Goal: Task Accomplishment & Management: Use online tool/utility

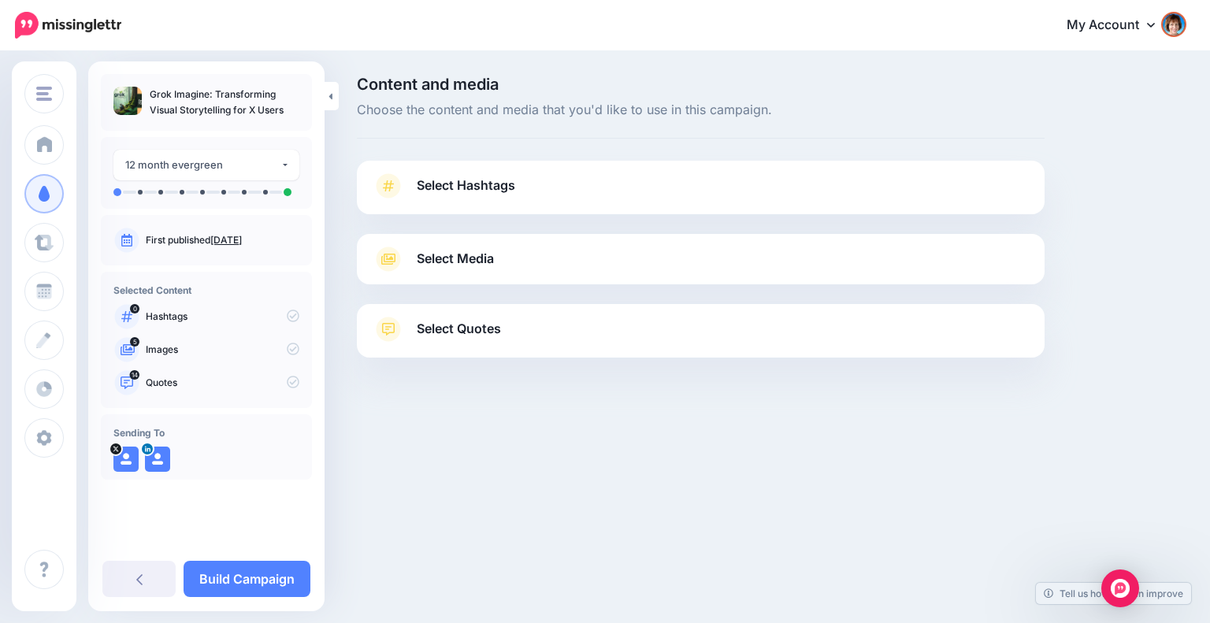
click at [448, 179] on span "Select Hashtags" at bounding box center [466, 185] width 99 height 21
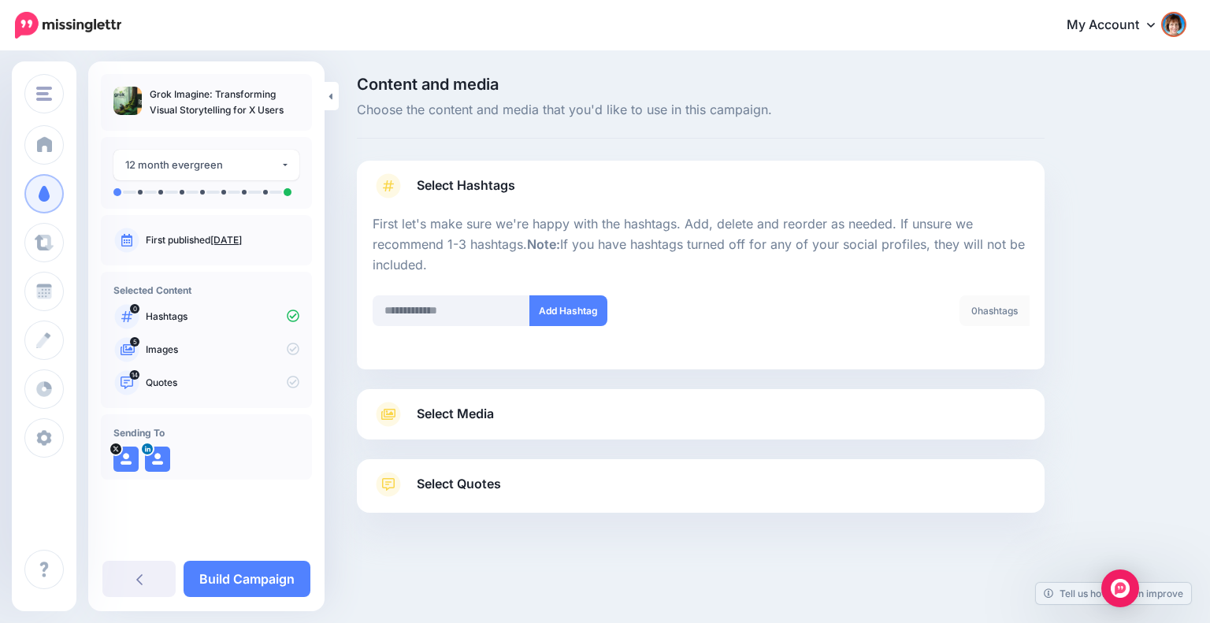
click at [512, 402] on link "Select Media" at bounding box center [701, 414] width 656 height 25
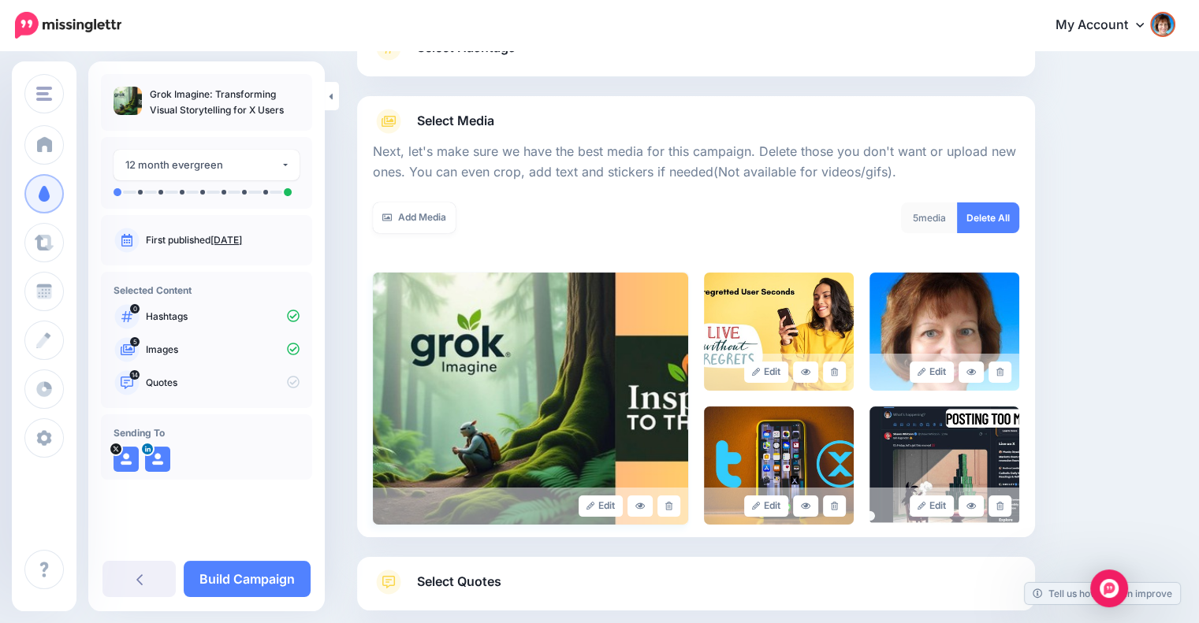
scroll to position [227, 0]
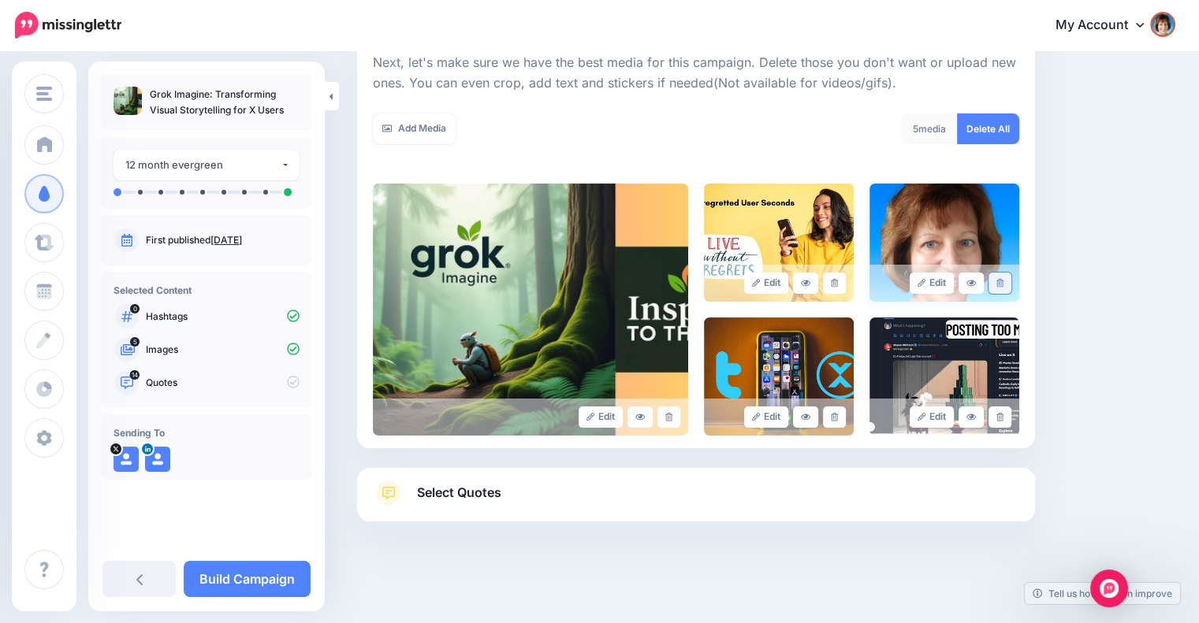
click at [1003, 282] on icon at bounding box center [999, 283] width 7 height 9
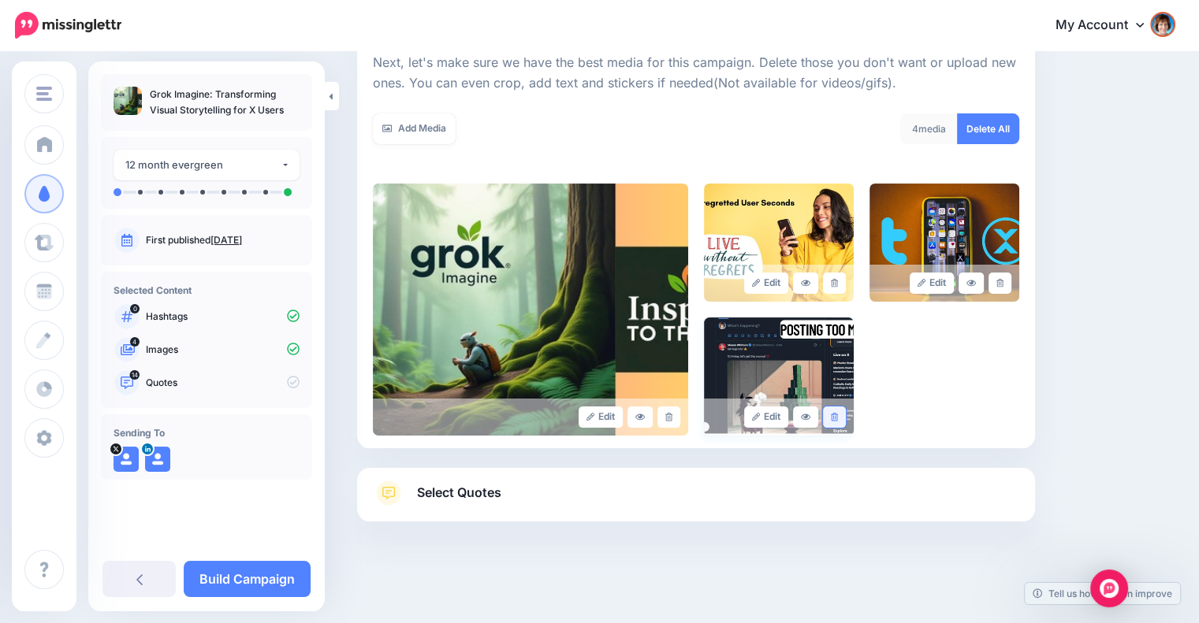
click at [835, 409] on link at bounding box center [834, 417] width 23 height 21
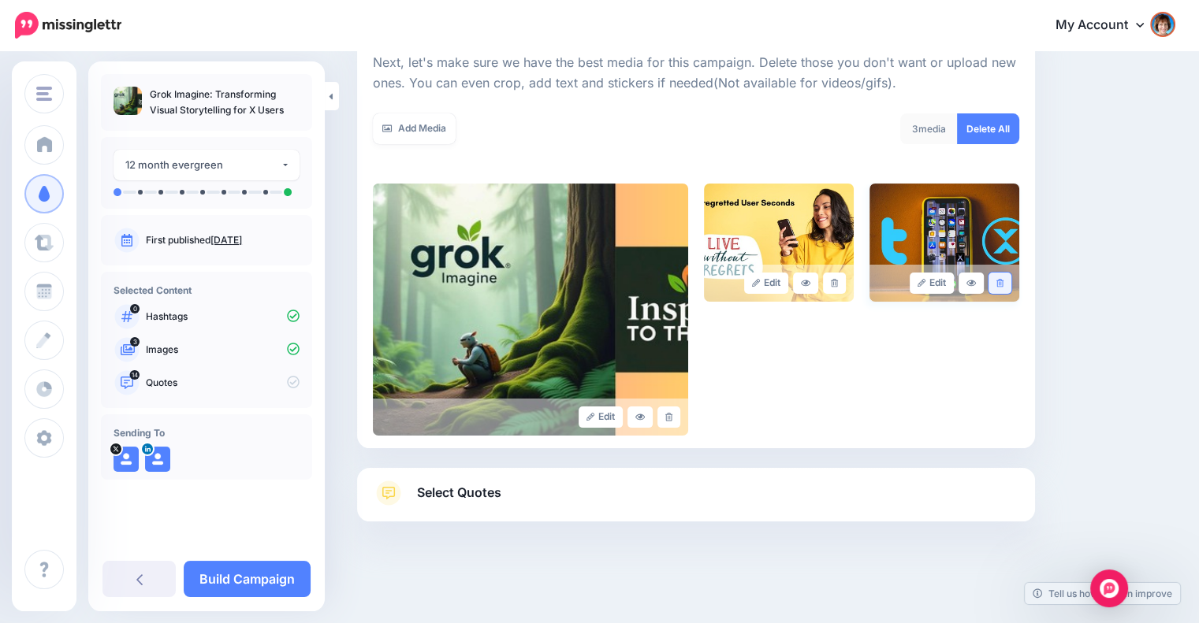
click at [1003, 280] on icon at bounding box center [999, 283] width 7 height 9
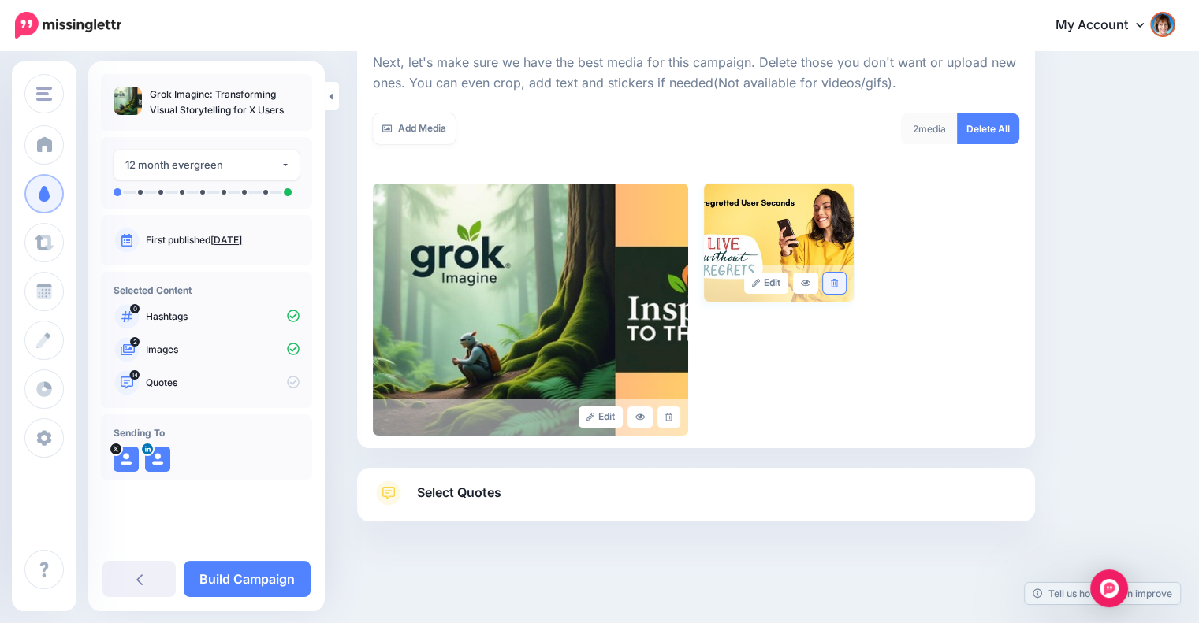
click at [838, 280] on icon at bounding box center [834, 283] width 7 height 9
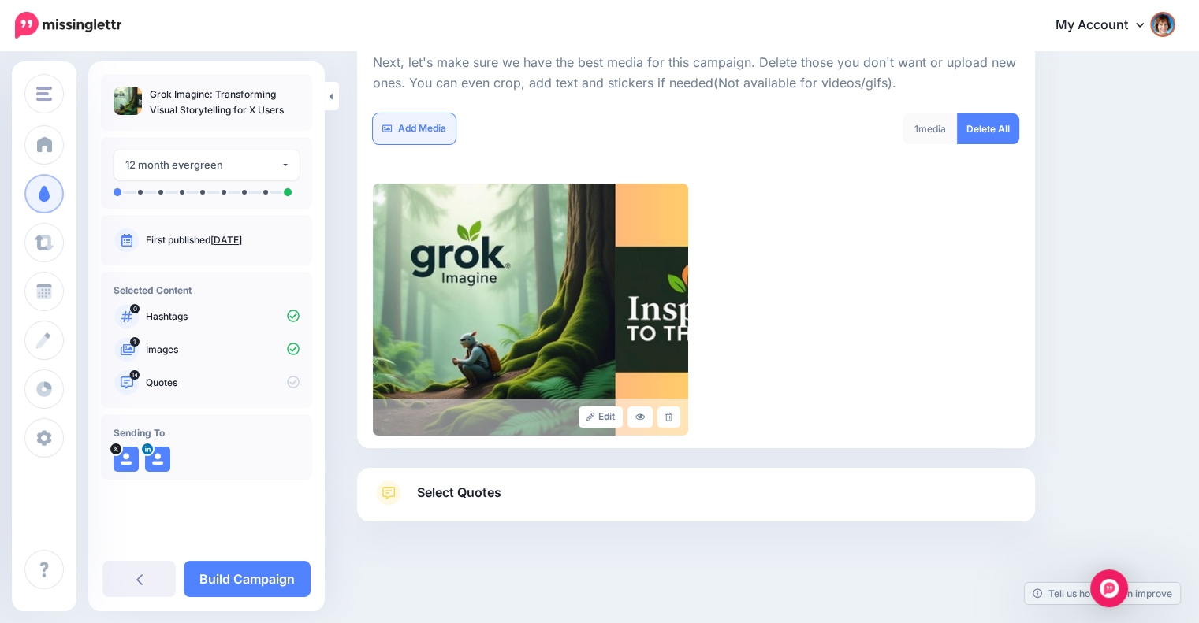
click at [383, 120] on link "Add Media" at bounding box center [414, 128] width 83 height 31
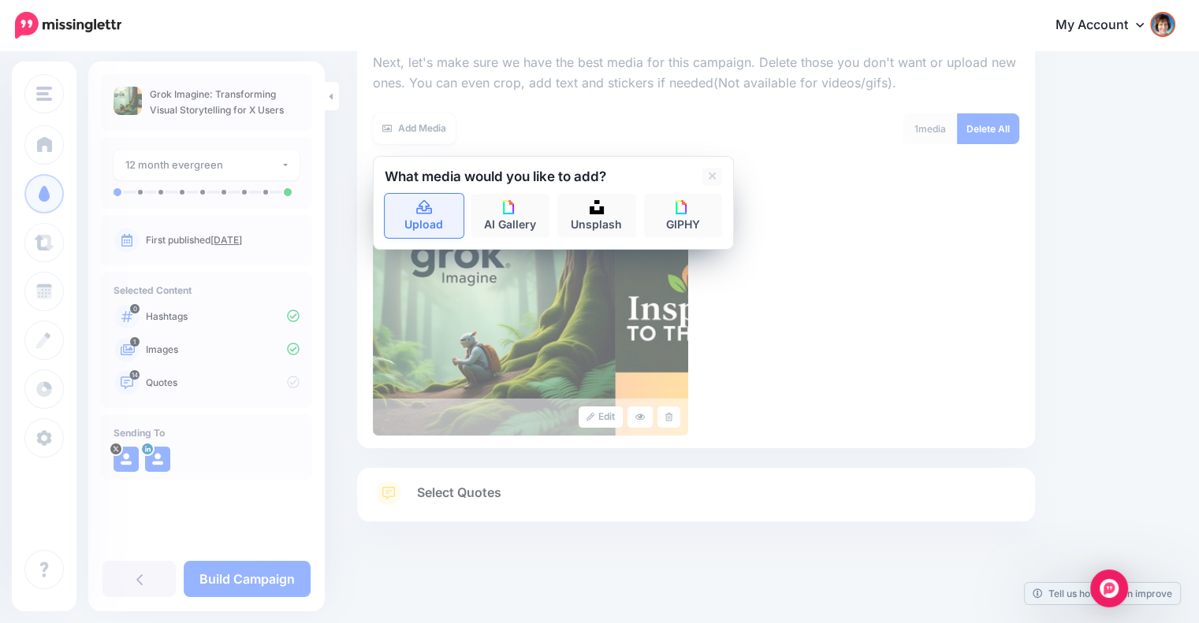
click at [411, 204] on link "Upload" at bounding box center [424, 216] width 79 height 44
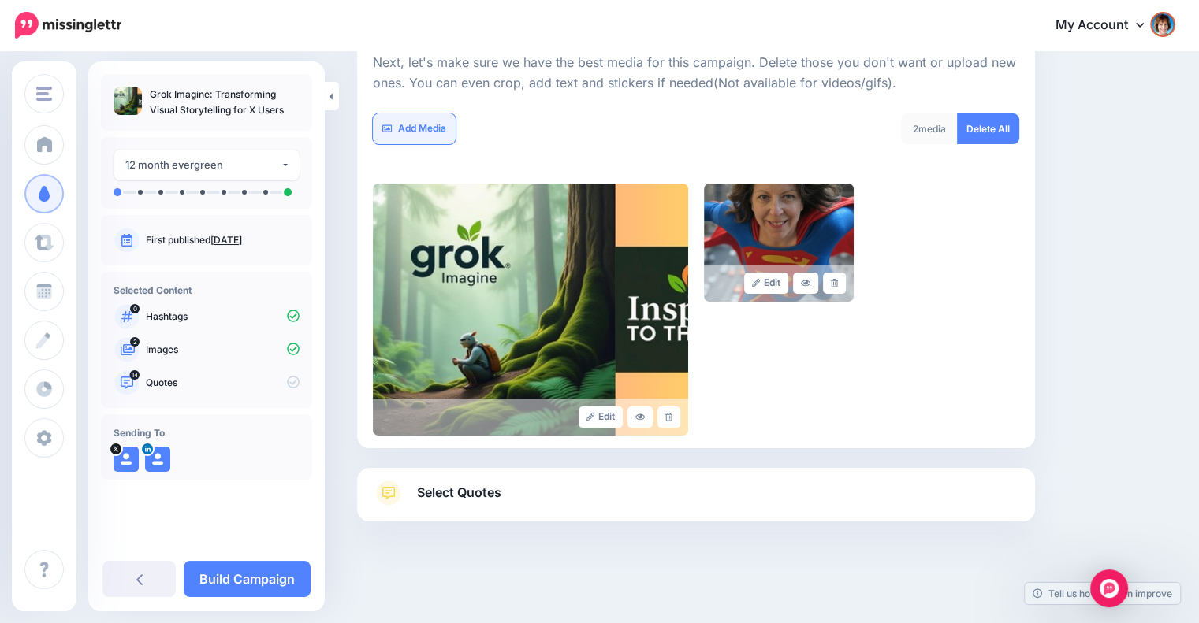
click at [422, 128] on link "Add Media" at bounding box center [414, 128] width 83 height 31
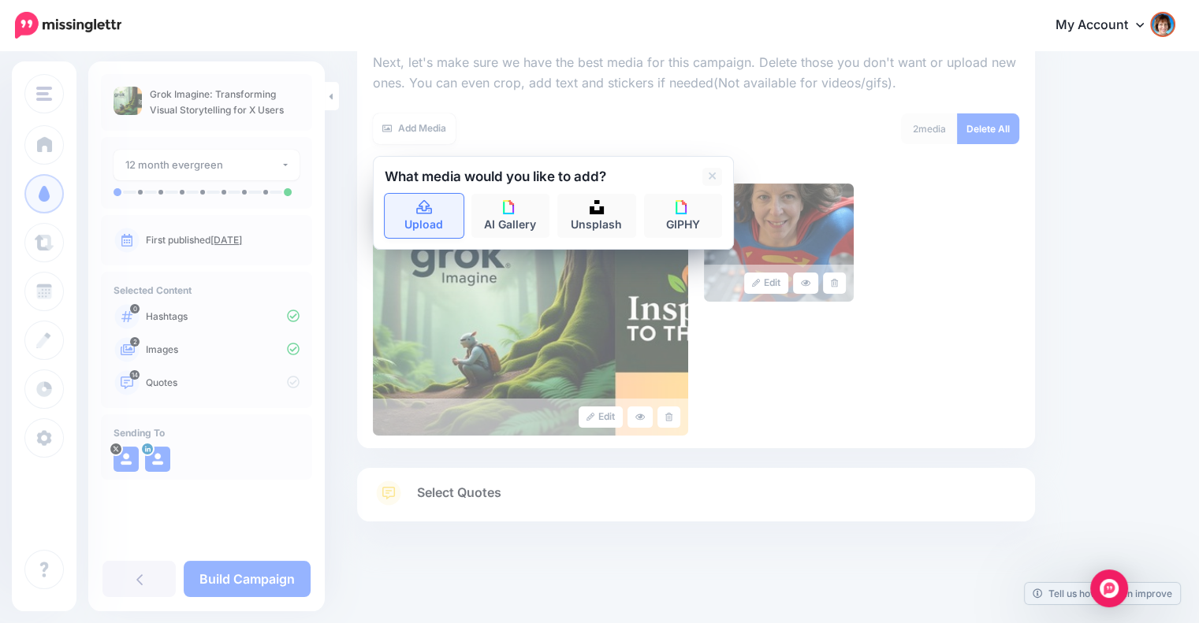
click at [425, 208] on icon at bounding box center [424, 208] width 18 height 14
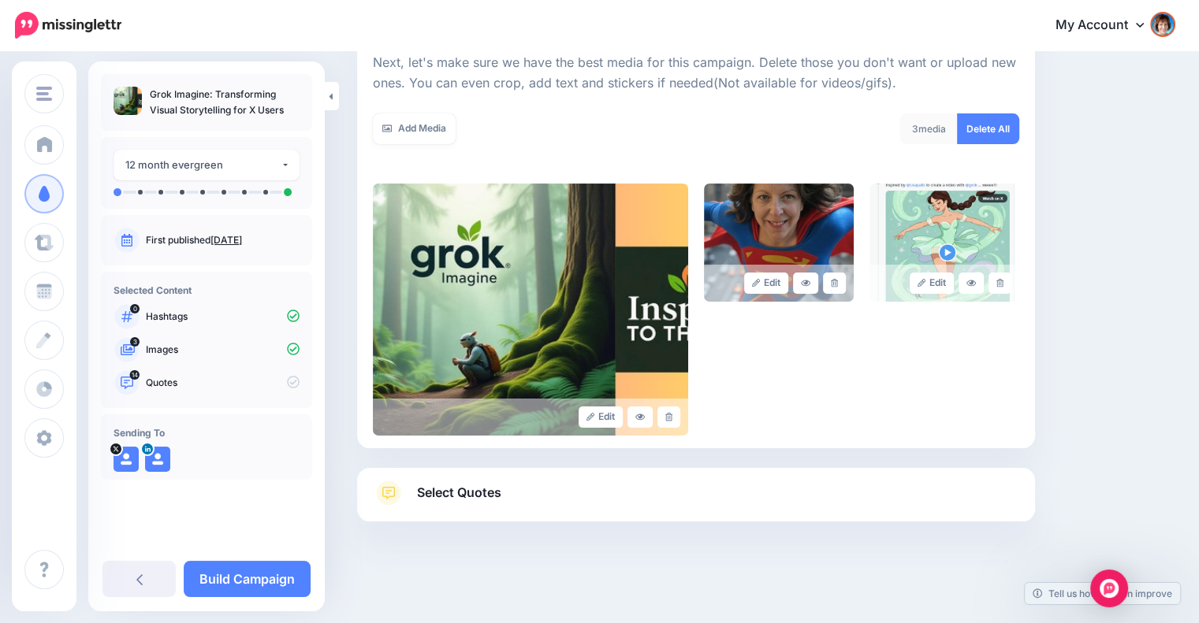
click at [432, 494] on span "Select Quotes" at bounding box center [459, 492] width 84 height 21
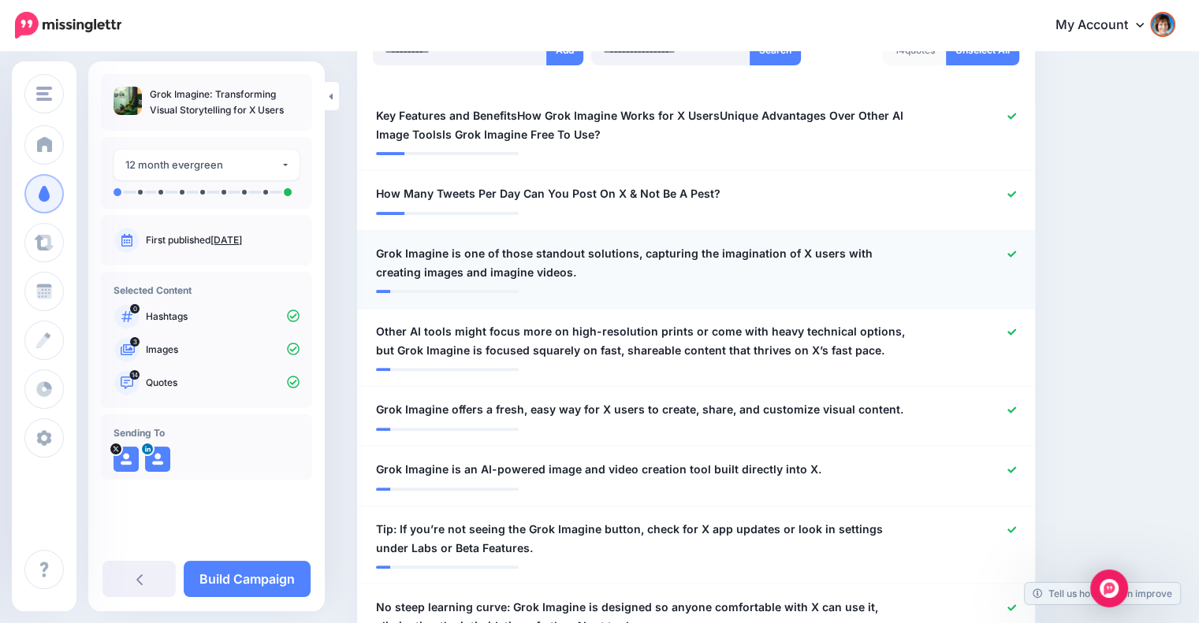
scroll to position [489, 0]
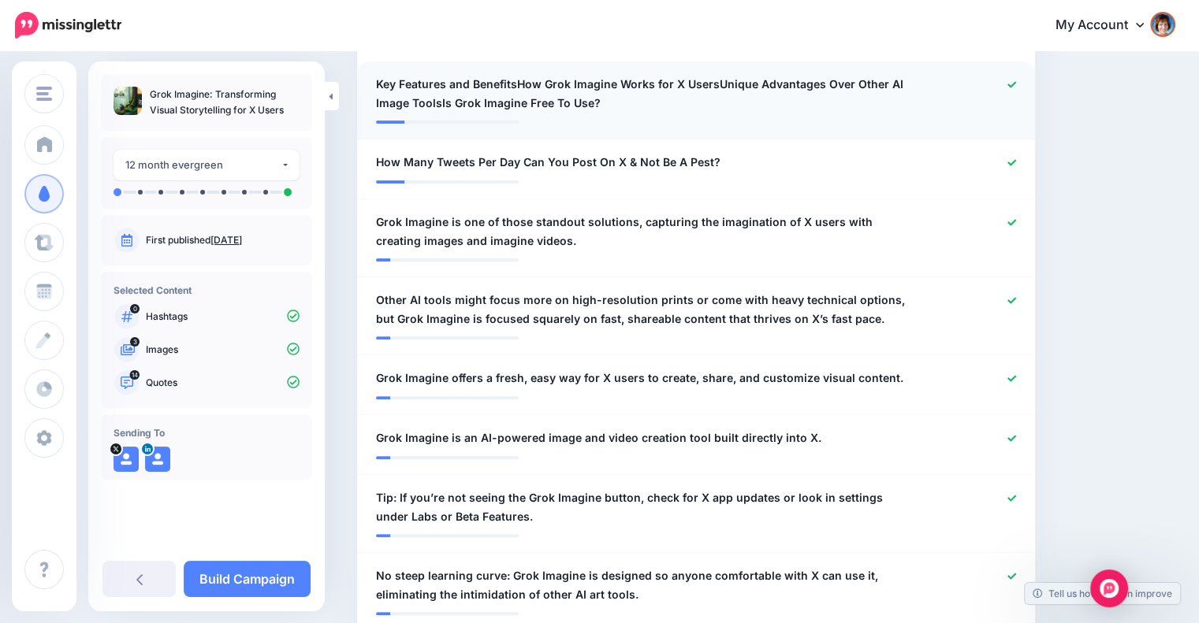
click at [669, 100] on span "Key Features and BenefitsHow Grok Imagine Works for X UsersUnique Advantages Ov…" at bounding box center [641, 94] width 530 height 38
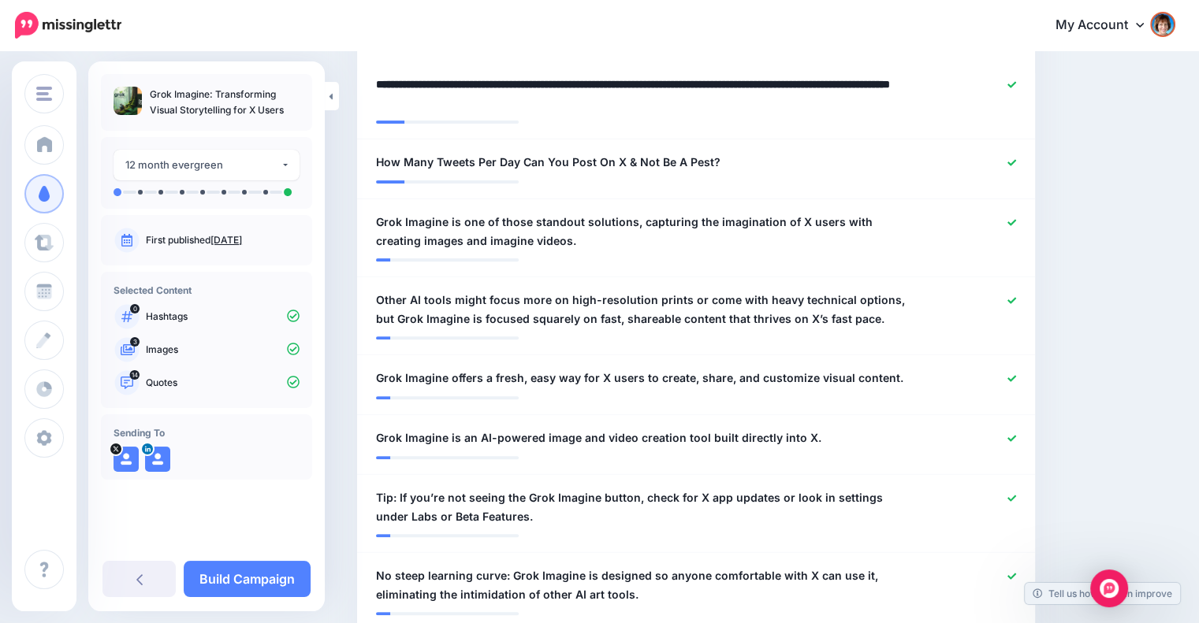
drag, startPoint x: 515, startPoint y: 81, endPoint x: 343, endPoint y: 79, distance: 172.6
click at [517, 105] on textarea "**********" at bounding box center [644, 94] width 537 height 38
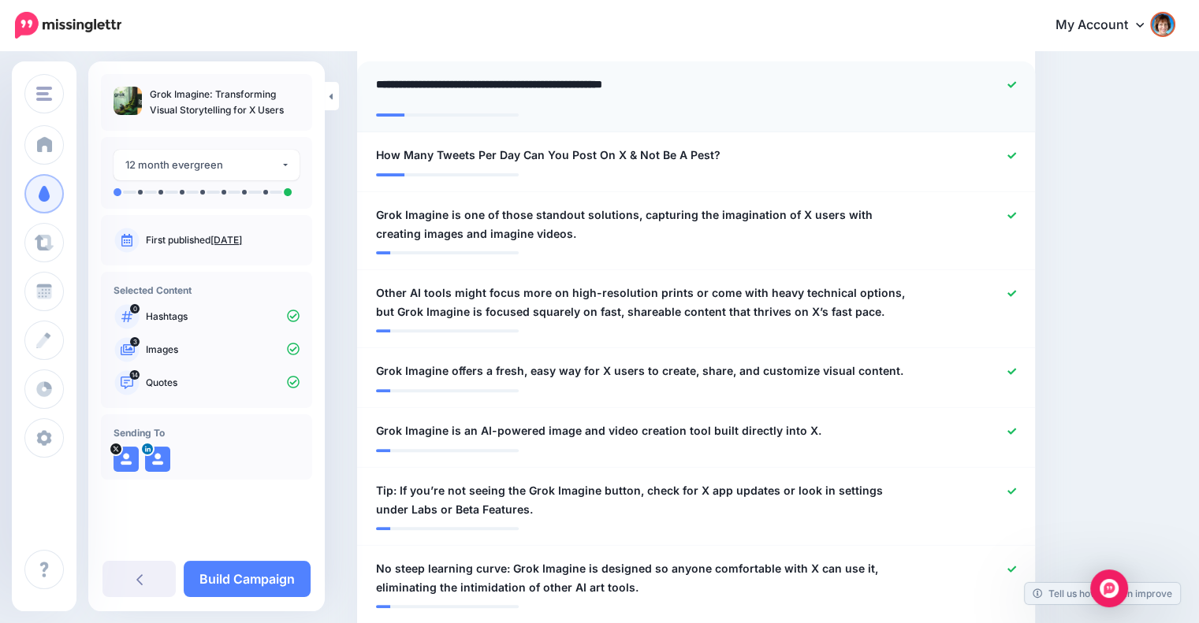
type textarea "**********"
drag, startPoint x: 571, startPoint y: 80, endPoint x: 1017, endPoint y: 153, distance: 451.9
click at [1028, 154] on li "**********" at bounding box center [696, 162] width 678 height 60
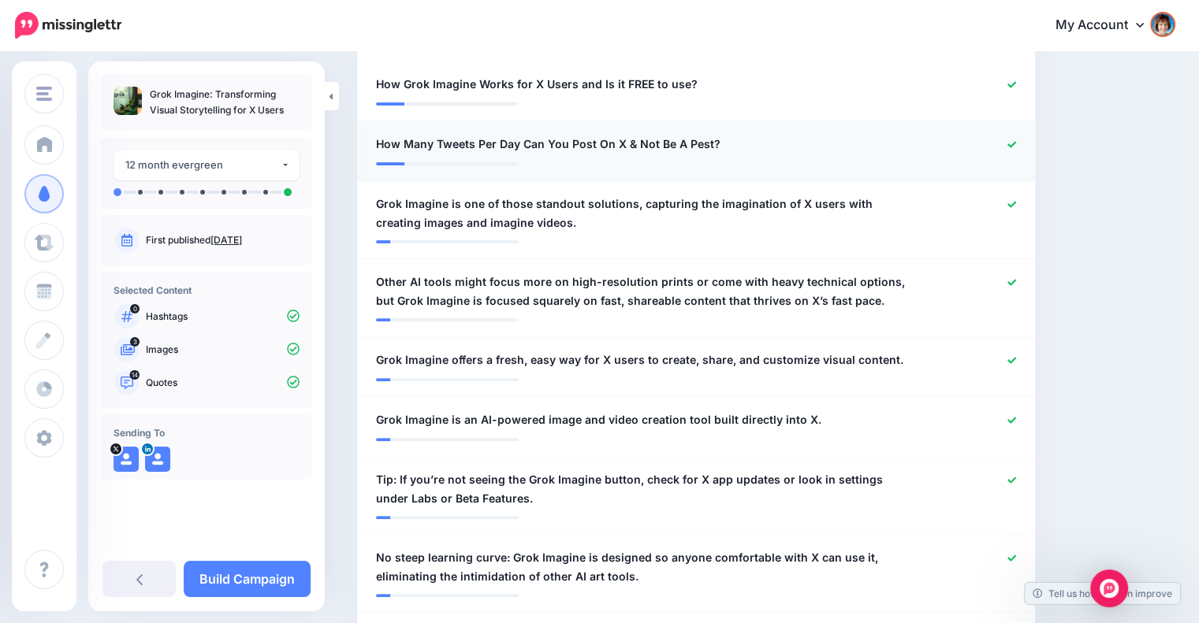
click at [1024, 151] on div at bounding box center [972, 145] width 110 height 20
click at [1016, 140] on icon at bounding box center [1011, 144] width 9 height 9
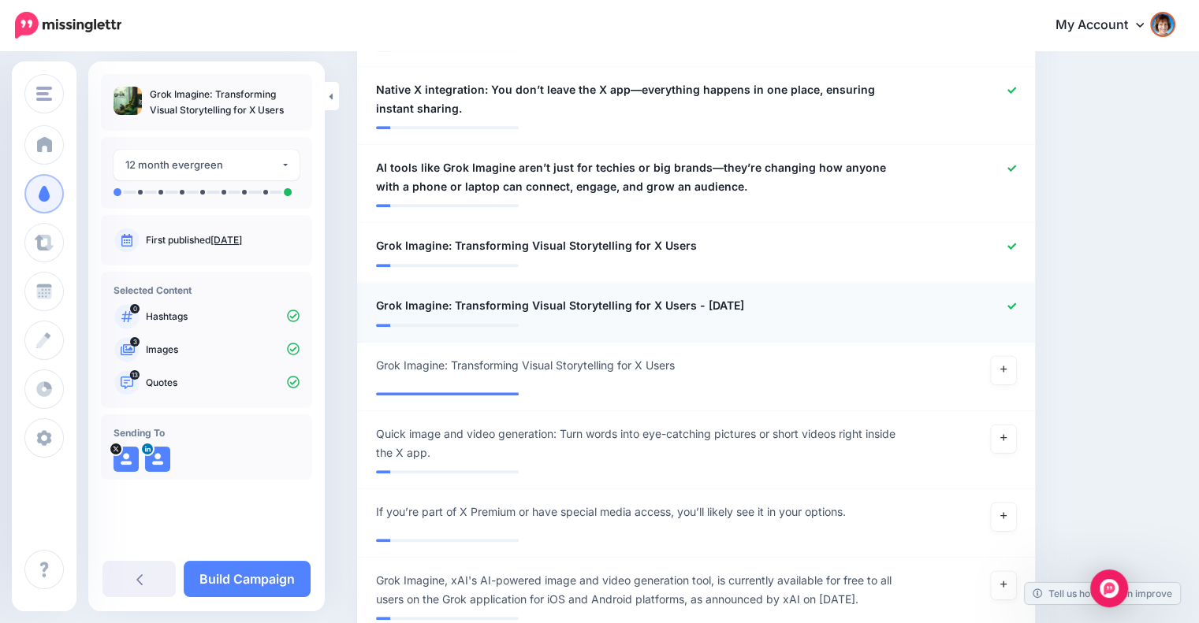
scroll to position [1242, 0]
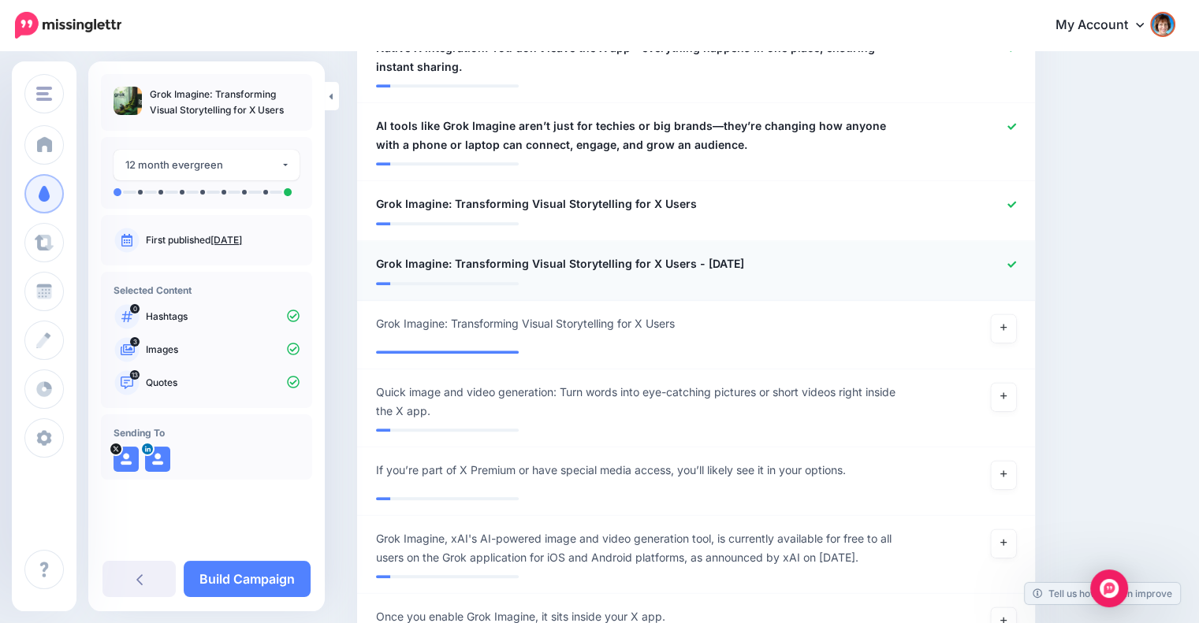
drag, startPoint x: 689, startPoint y: 255, endPoint x: 822, endPoint y: 262, distance: 133.4
click at [822, 262] on div "**********" at bounding box center [640, 265] width 553 height 20
drag, startPoint x: 689, startPoint y: 264, endPoint x: 786, endPoint y: 262, distance: 97.0
click at [786, 262] on div "**********" at bounding box center [640, 265] width 553 height 20
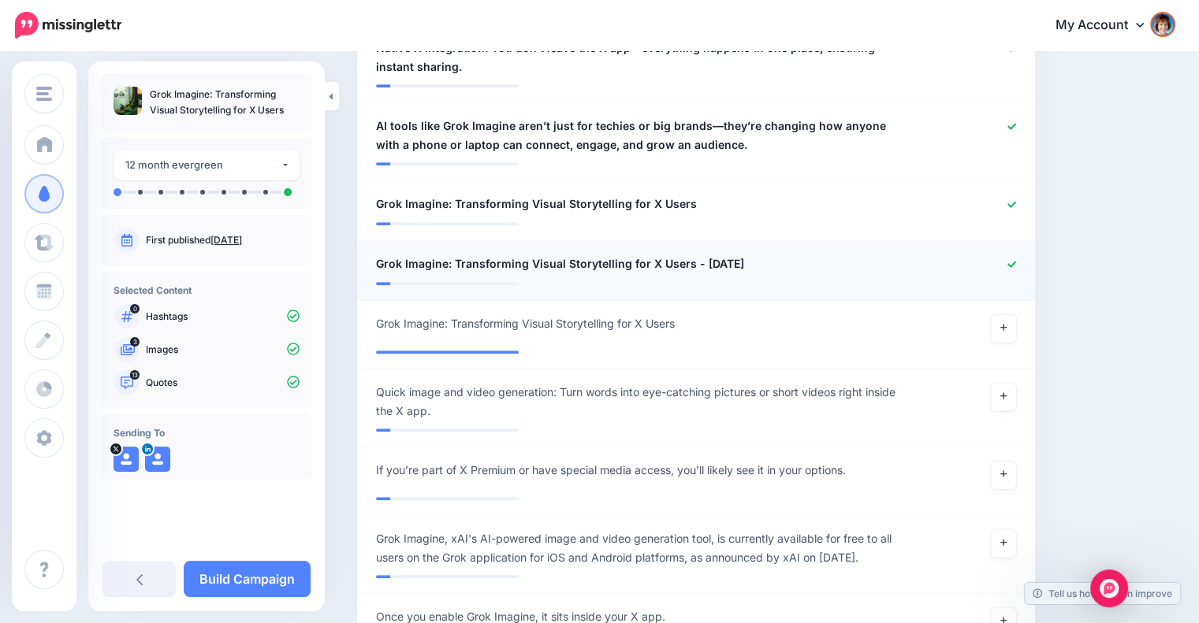
click at [786, 262] on div "**********" at bounding box center [640, 265] width 553 height 20
click at [688, 258] on span "Grok Imagine: Transforming Visual Storytelling for X Users - August 11, 2025" at bounding box center [560, 264] width 368 height 19
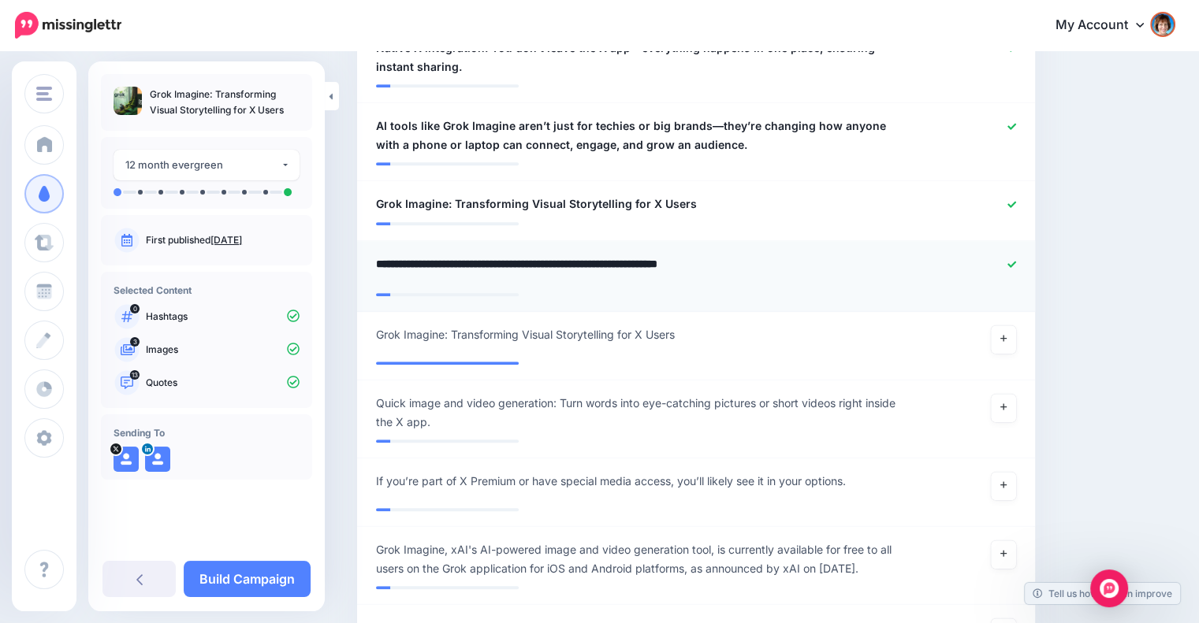
click at [687, 292] on li "**********" at bounding box center [696, 276] width 678 height 71
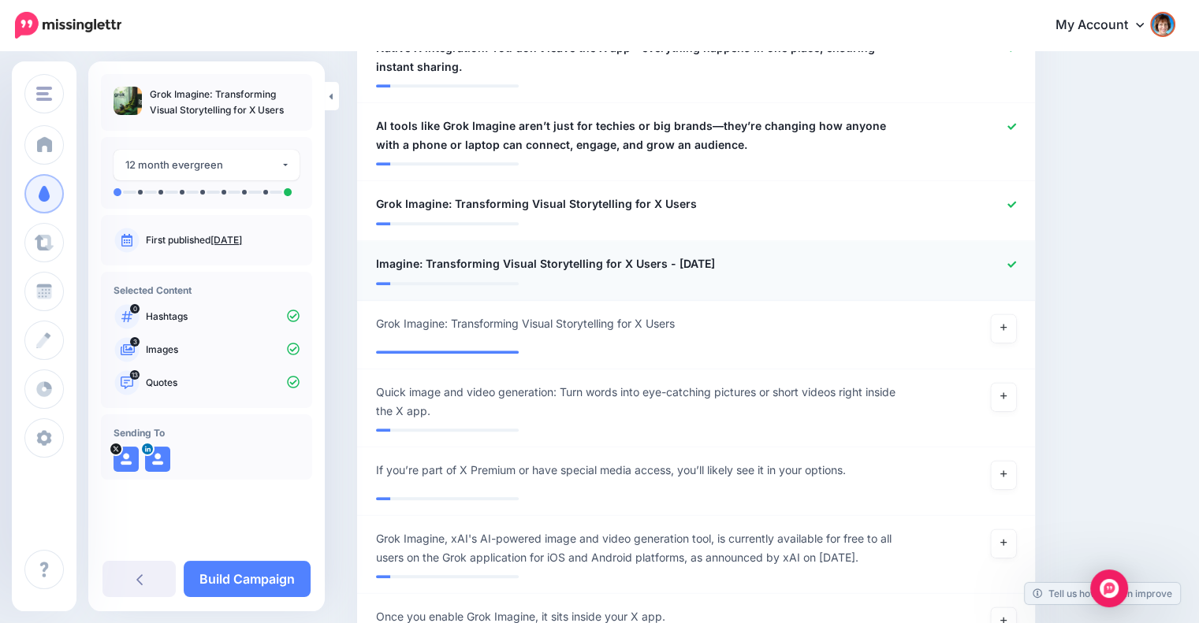
click at [671, 257] on span "Imagine: Transforming Visual Storytelling for X Users - August 11, 2025" at bounding box center [545, 264] width 339 height 19
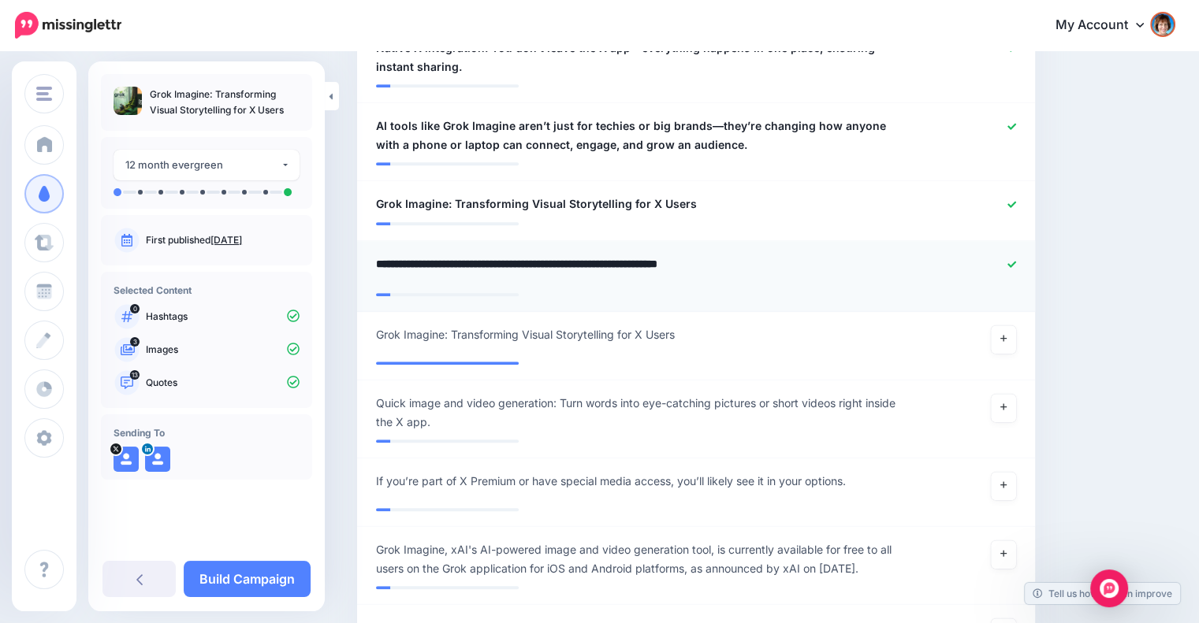
click at [671, 266] on textarea "**********" at bounding box center [644, 270] width 537 height 31
type textarea "**********"
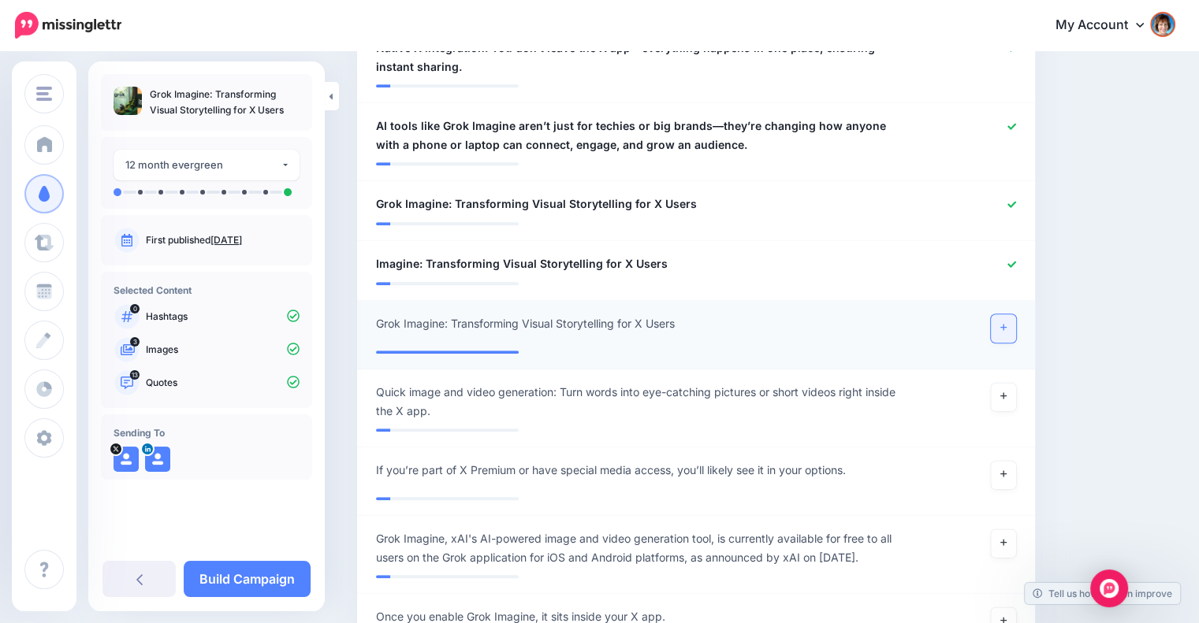
click at [1011, 329] on link at bounding box center [1003, 328] width 25 height 28
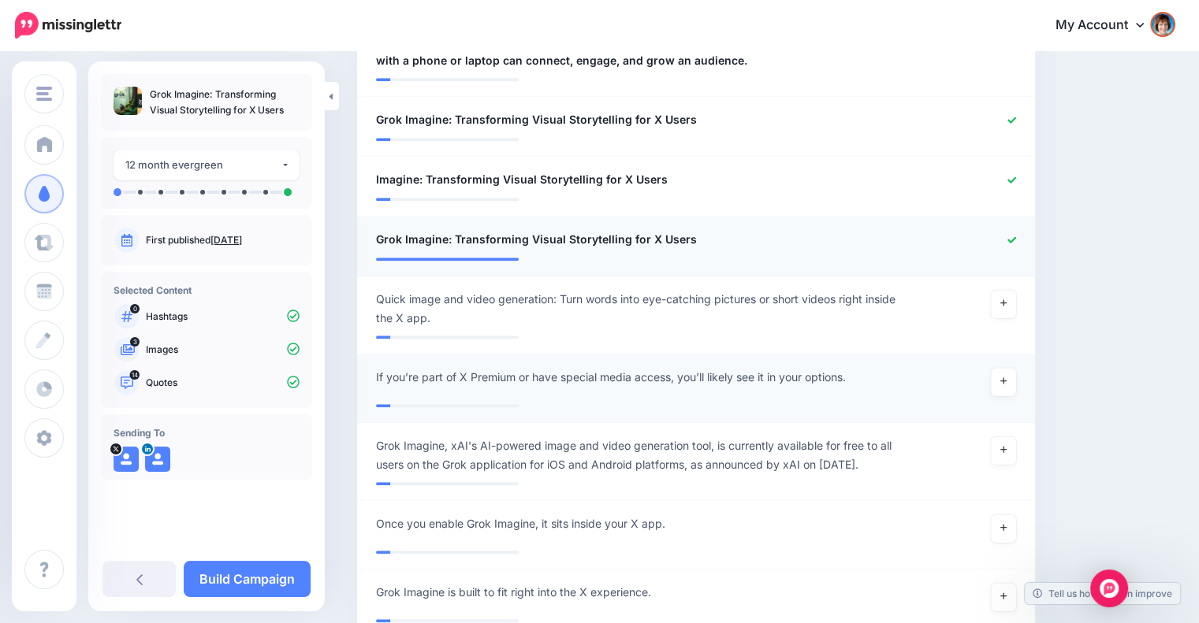
scroll to position [1373, 0]
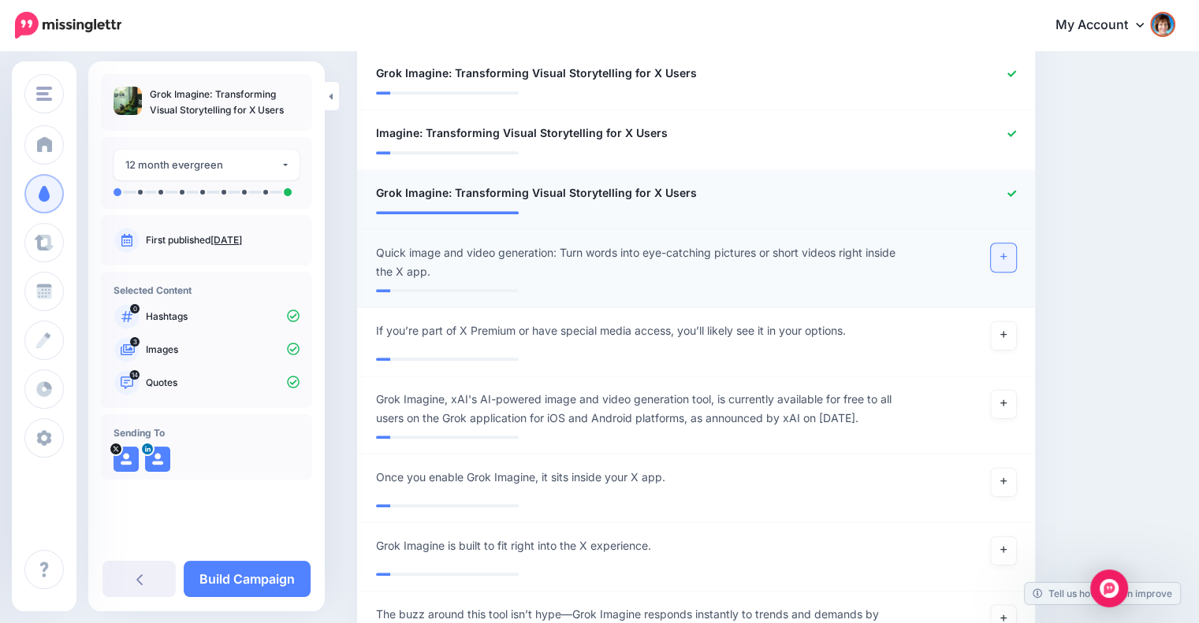
click at [1016, 255] on link at bounding box center [1003, 257] width 25 height 28
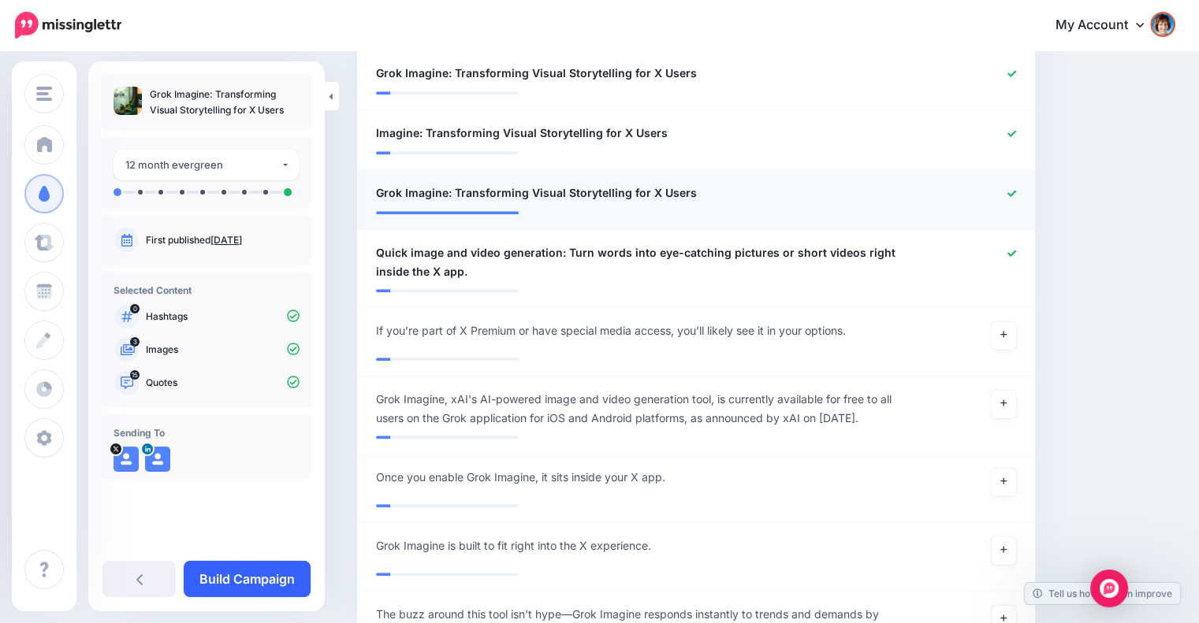
click at [256, 576] on link "Build Campaign" at bounding box center [247, 579] width 127 height 36
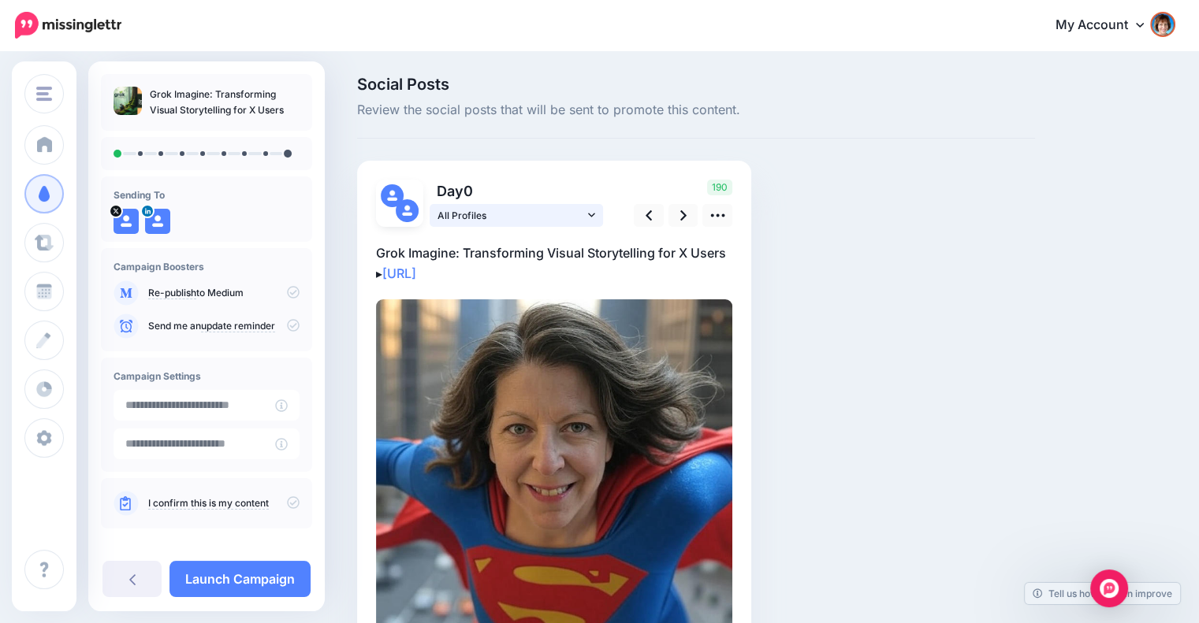
click at [590, 213] on icon at bounding box center [591, 215] width 7 height 11
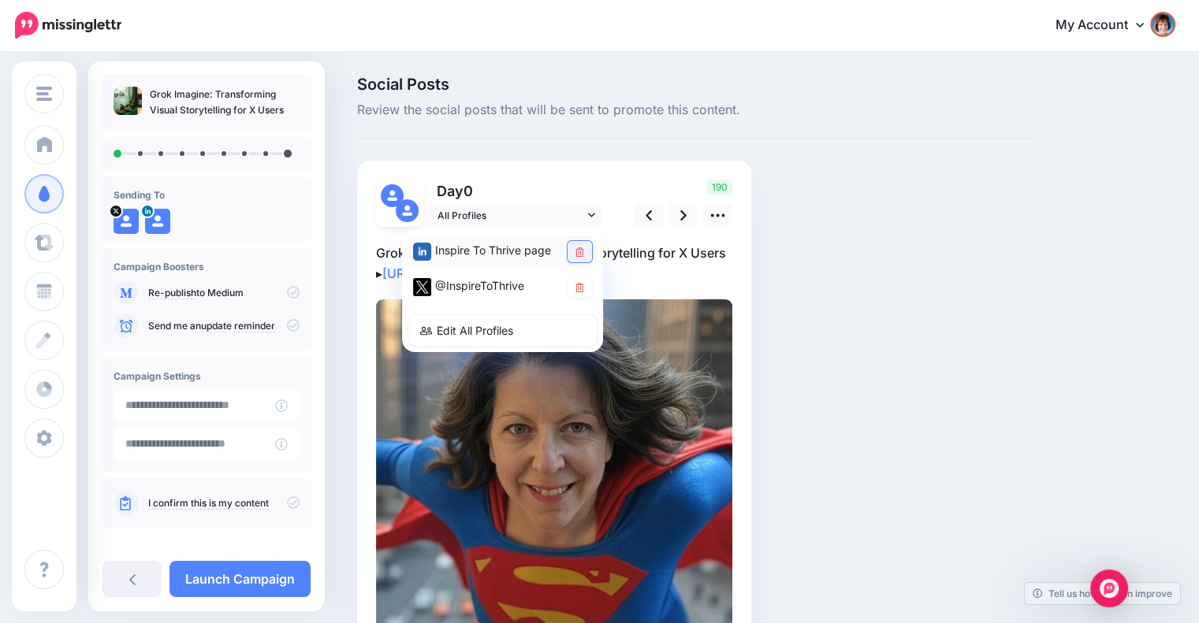
click at [575, 254] on icon at bounding box center [579, 251] width 9 height 9
click at [681, 217] on icon at bounding box center [683, 215] width 6 height 17
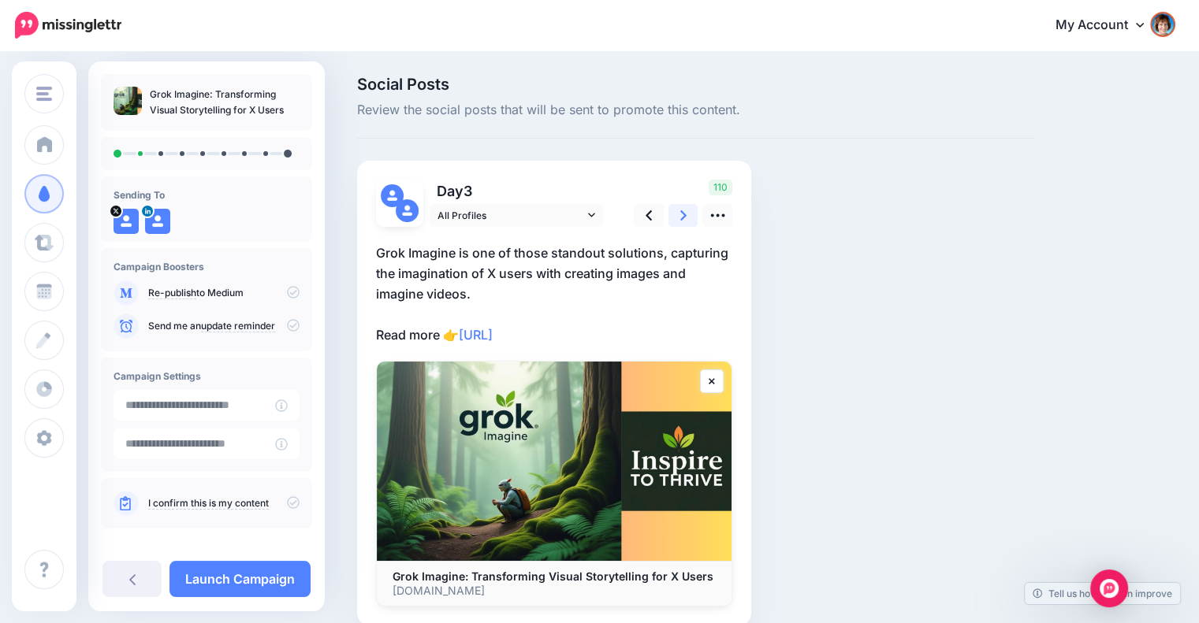
click at [677, 212] on link at bounding box center [683, 215] width 30 height 23
type textarea "**********"
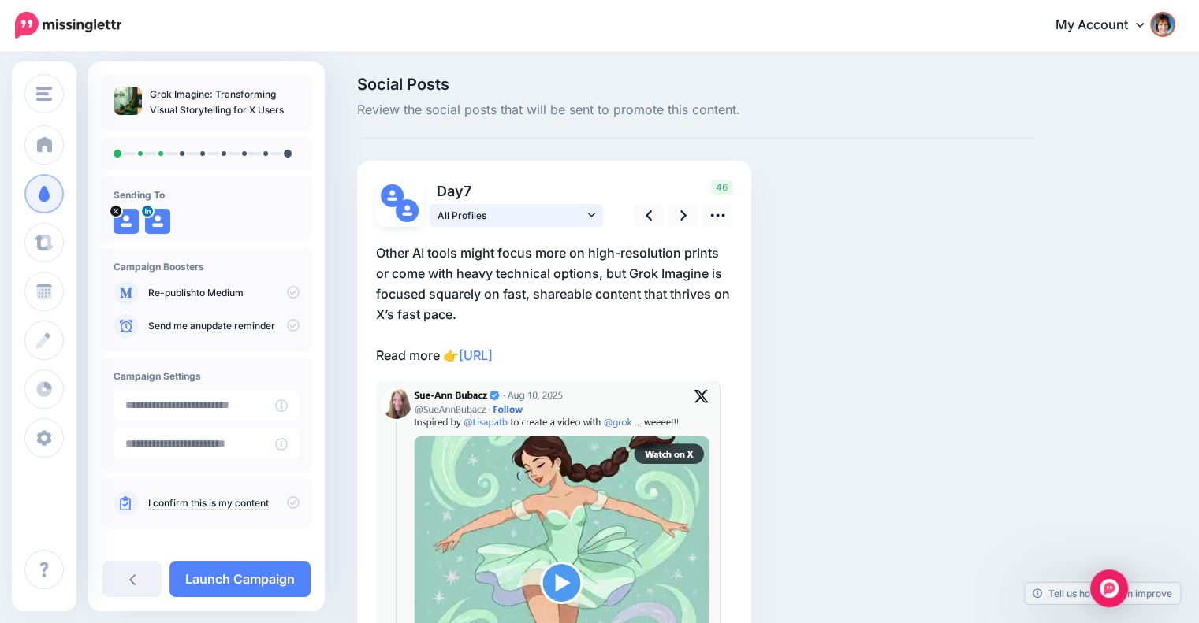
click at [586, 210] on link "All Profiles" at bounding box center [515, 215] width 173 height 23
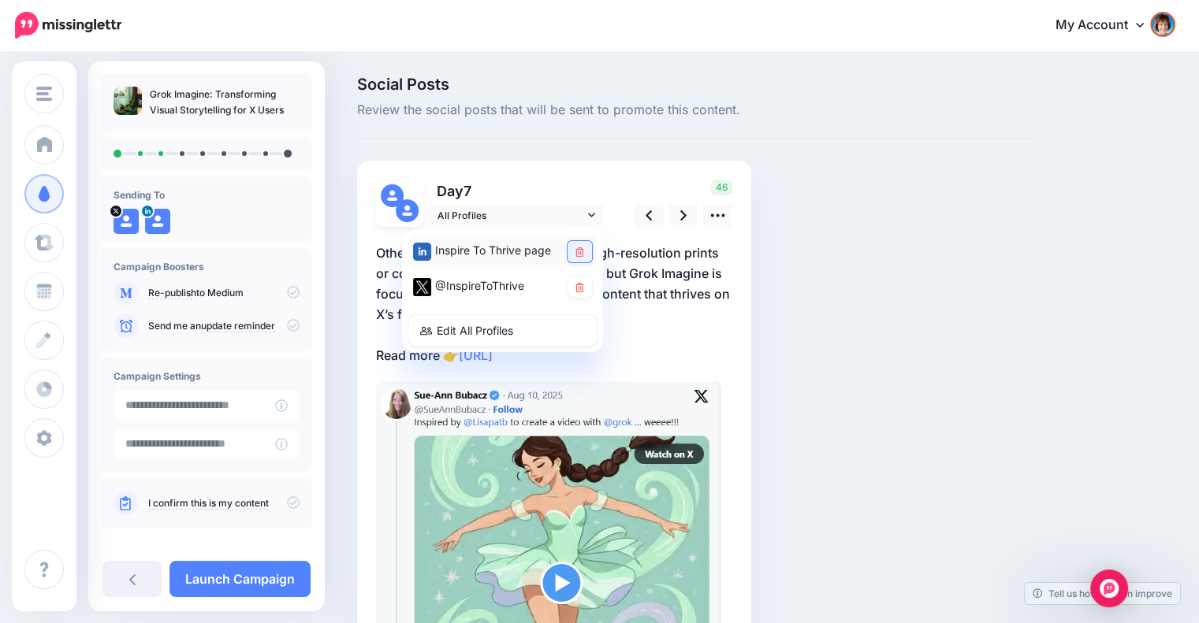
click at [570, 248] on link at bounding box center [579, 251] width 24 height 21
click at [725, 256] on p "Other AI tools might focus more on high-resolution prints or come with heavy te…" at bounding box center [554, 304] width 356 height 123
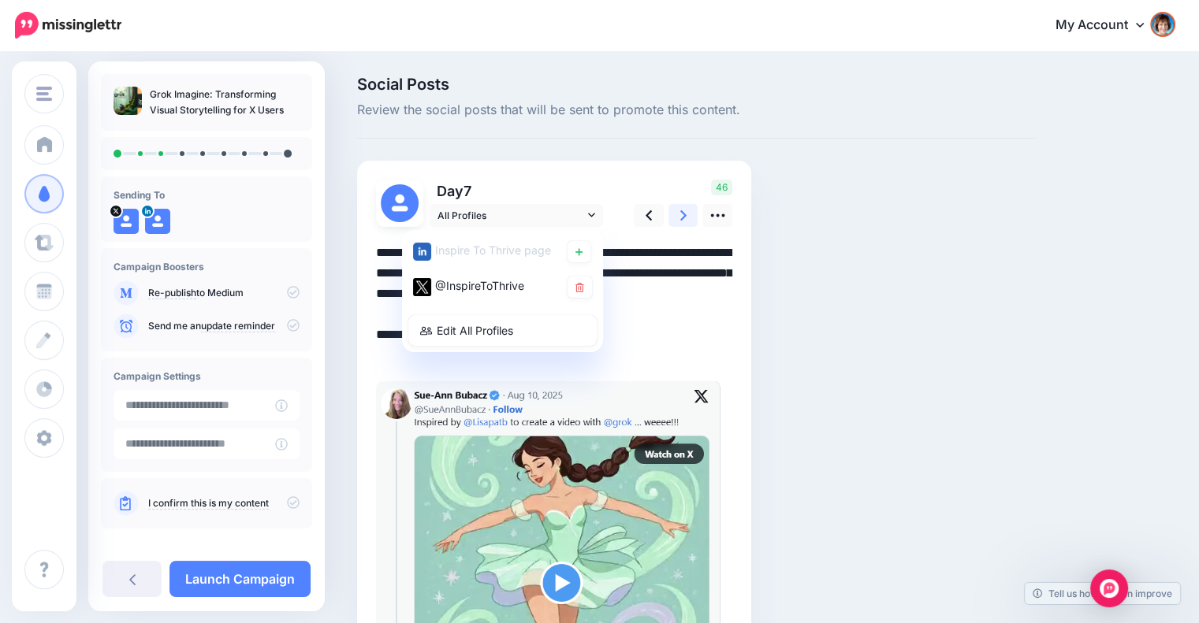
click at [682, 205] on link at bounding box center [683, 215] width 30 height 23
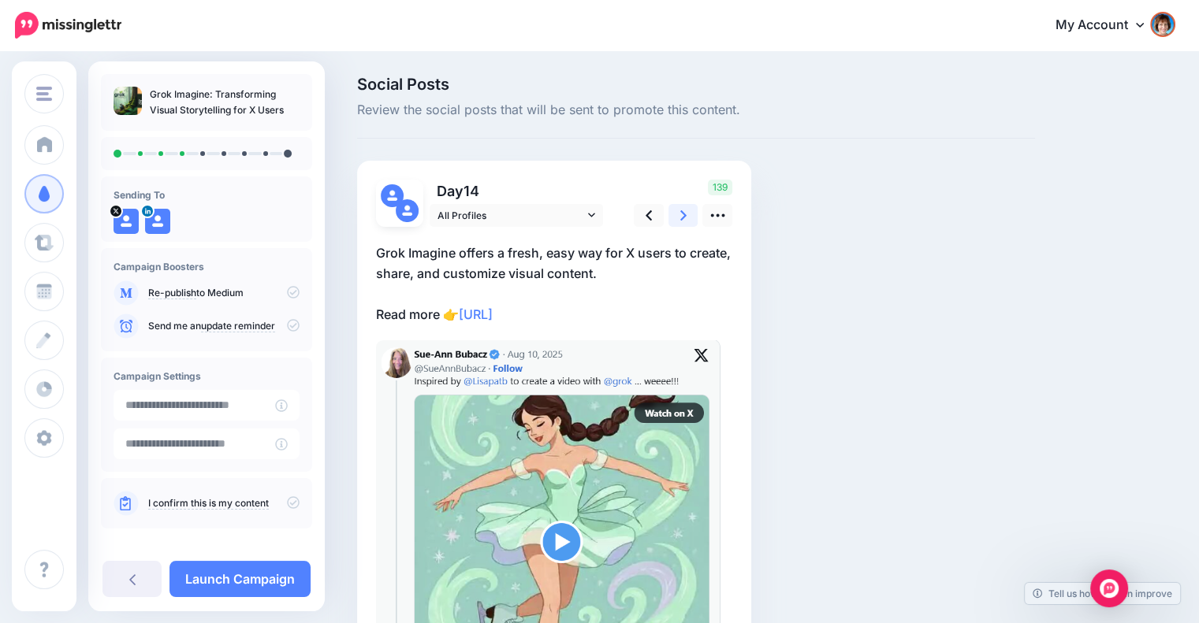
click at [681, 212] on icon at bounding box center [683, 215] width 6 height 10
click at [592, 214] on icon at bounding box center [591, 215] width 7 height 11
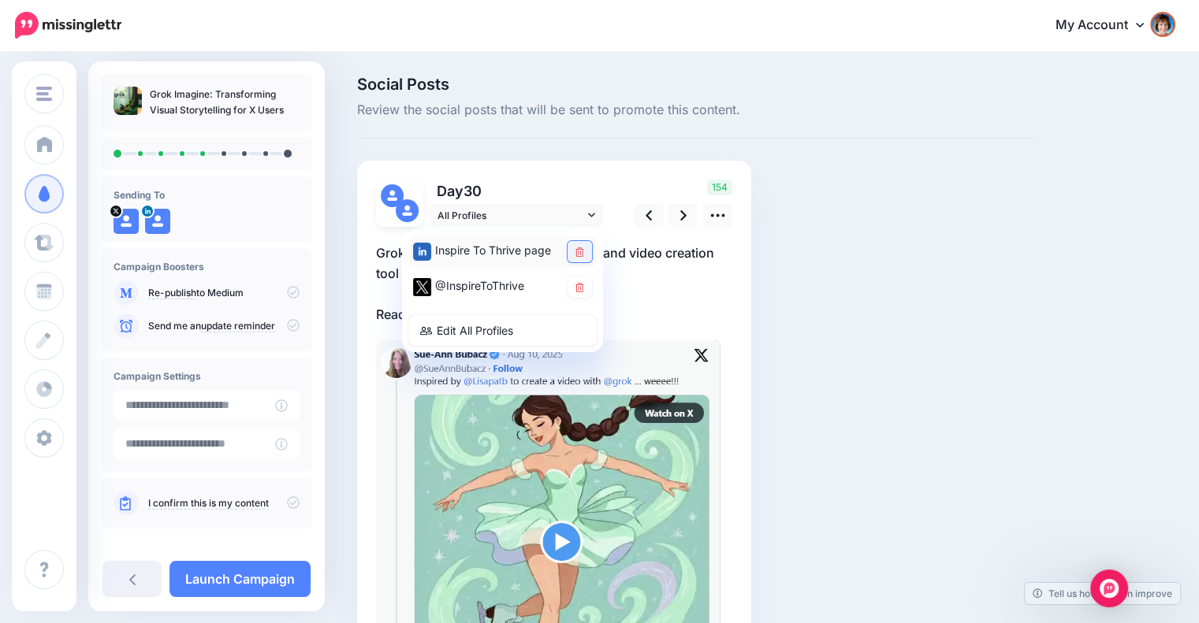
click at [580, 254] on icon at bounding box center [579, 251] width 9 height 9
click at [722, 292] on p "Grok Imagine is an AI-powered image and video creation tool built directly into…" at bounding box center [554, 284] width 356 height 82
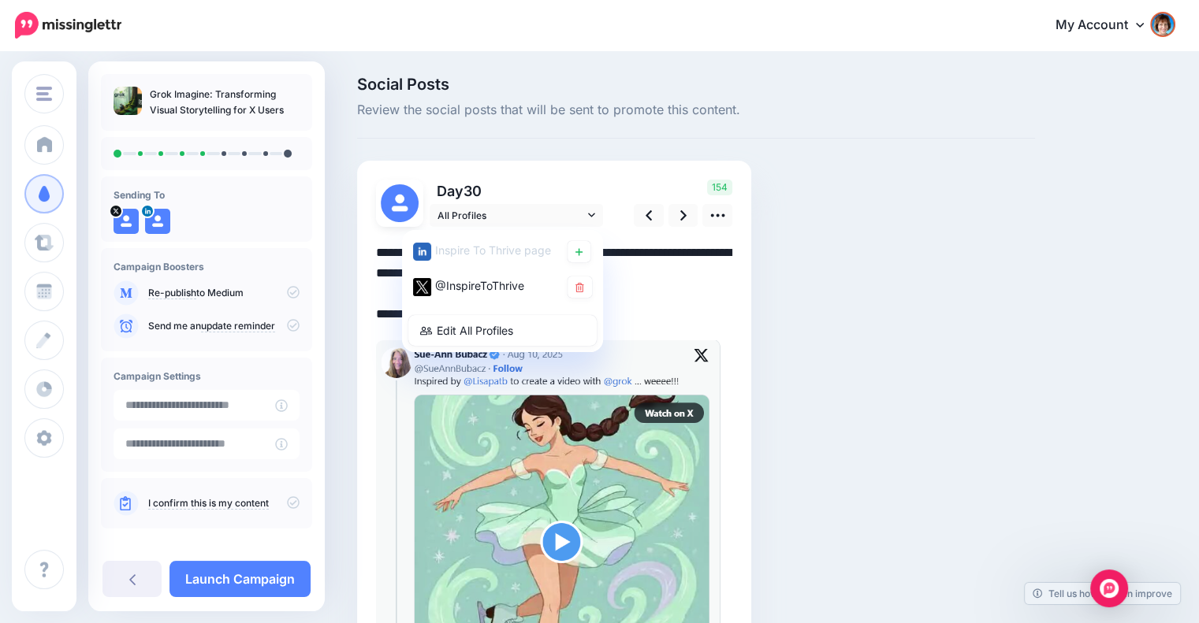
click at [690, 296] on textarea "**********" at bounding box center [554, 284] width 356 height 82
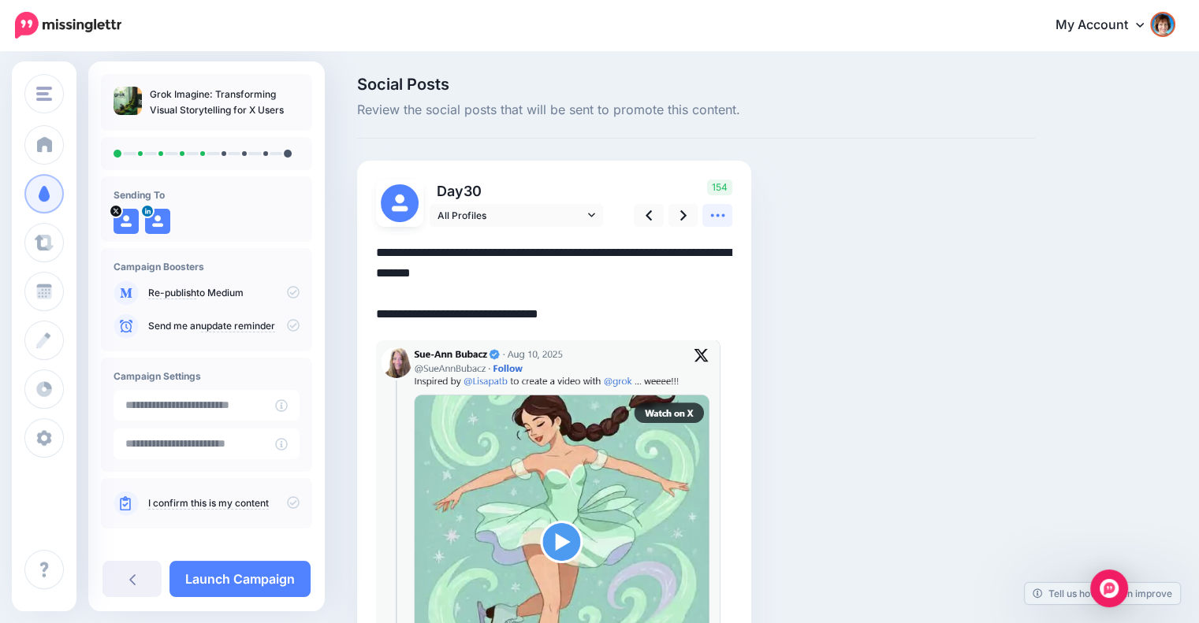
click at [722, 213] on icon at bounding box center [717, 215] width 17 height 17
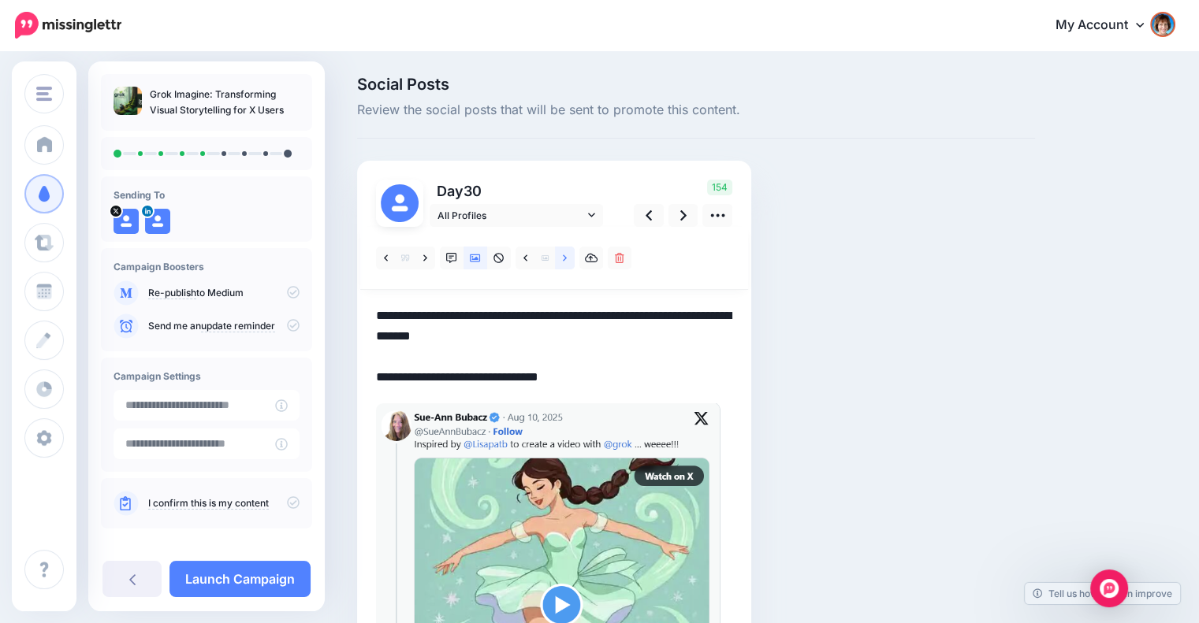
click at [563, 255] on icon at bounding box center [565, 258] width 4 height 6
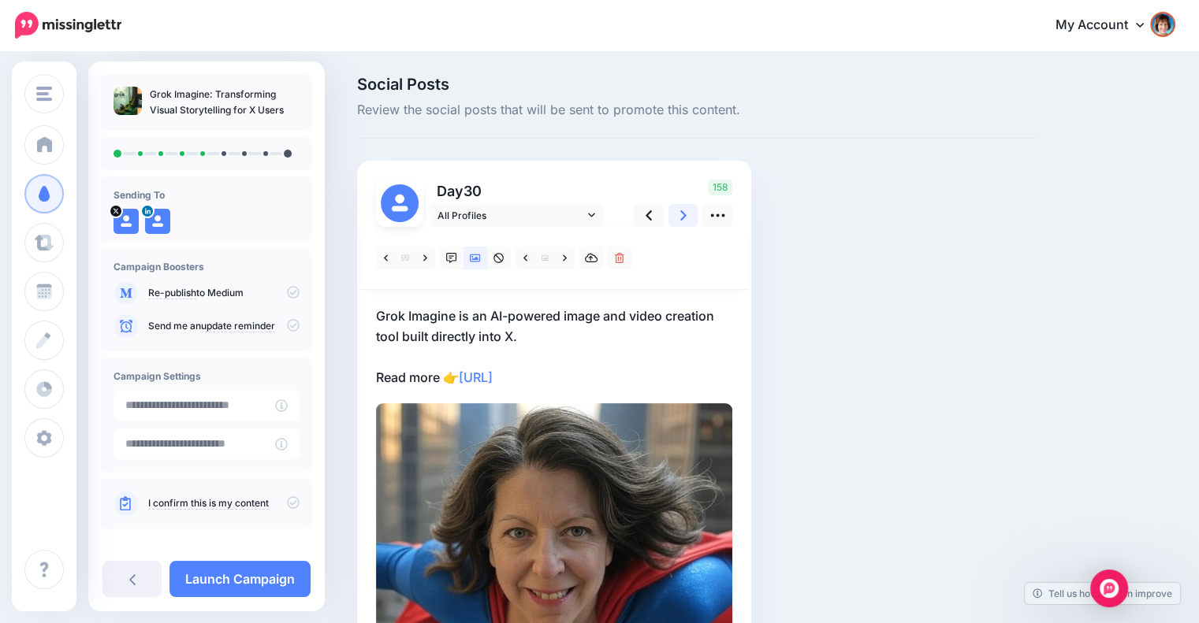
click at [680, 210] on icon at bounding box center [683, 215] width 6 height 17
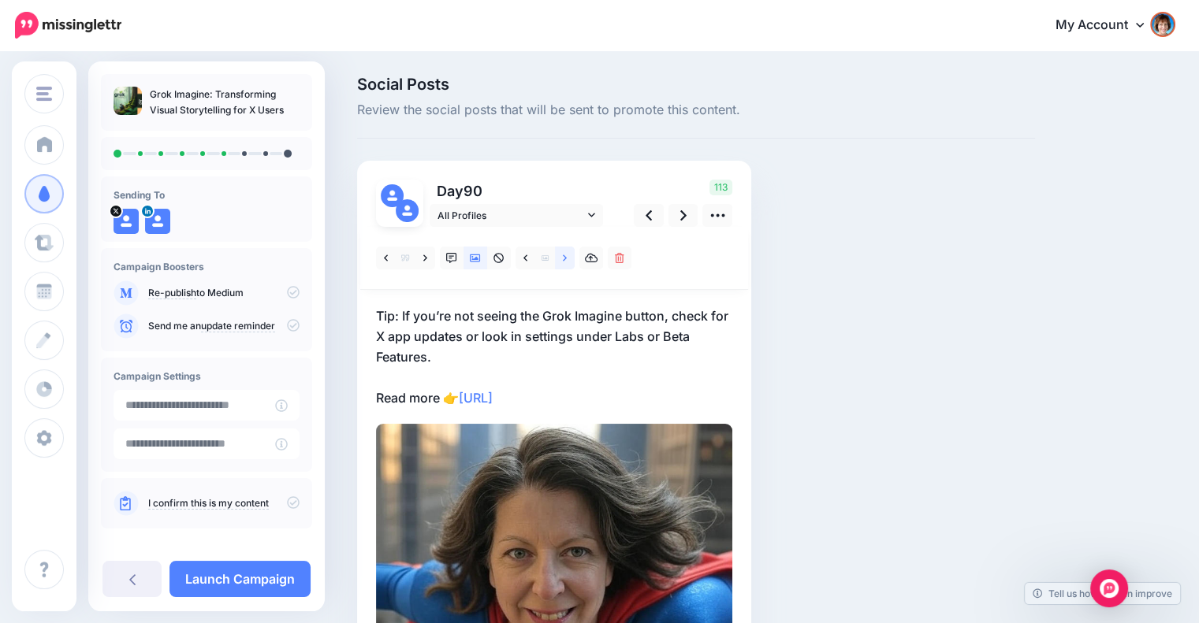
click at [563, 258] on icon at bounding box center [565, 258] width 4 height 11
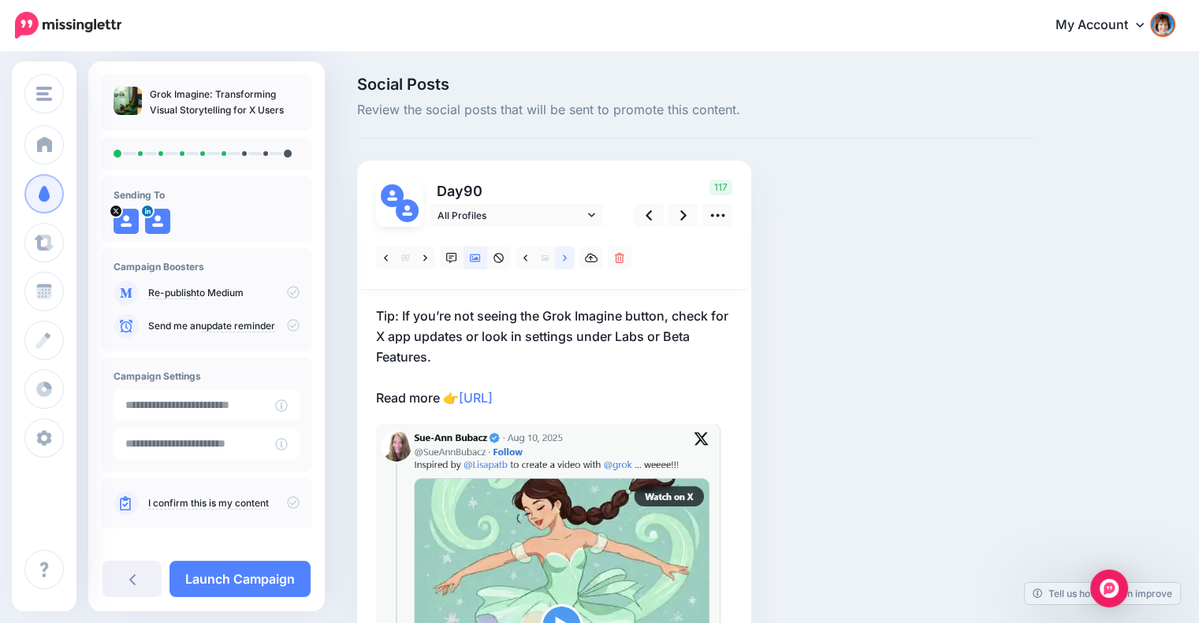
click at [563, 258] on icon at bounding box center [565, 258] width 4 height 11
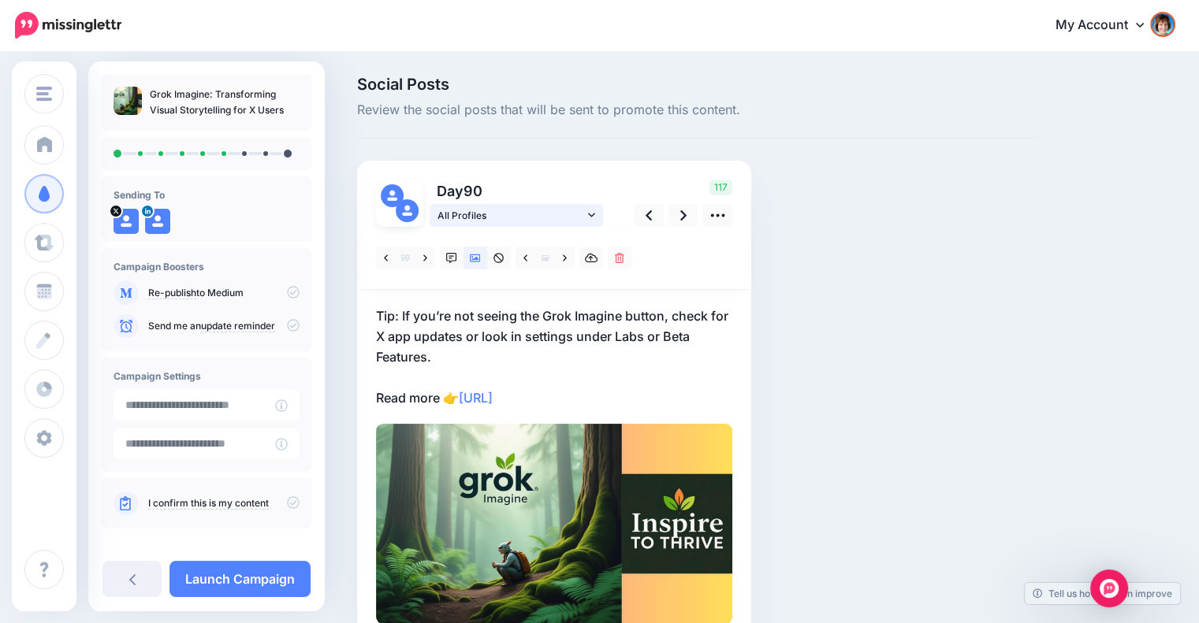
click at [591, 215] on icon at bounding box center [591, 215] width 7 height 4
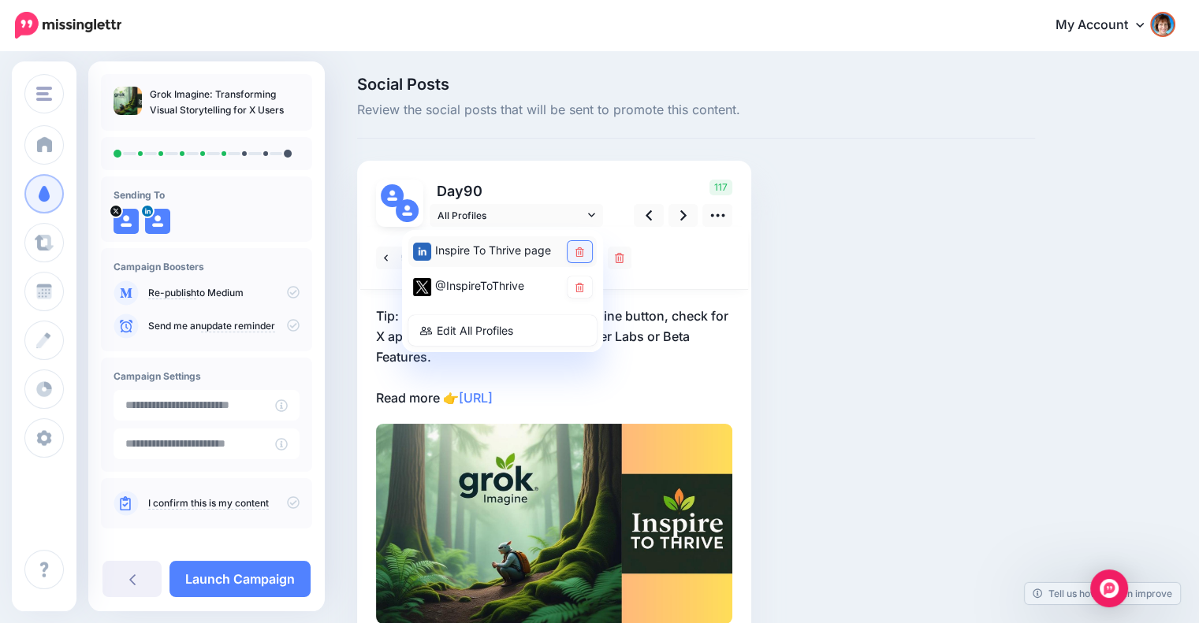
click at [580, 250] on icon at bounding box center [579, 251] width 9 height 9
click at [678, 209] on link at bounding box center [683, 215] width 30 height 23
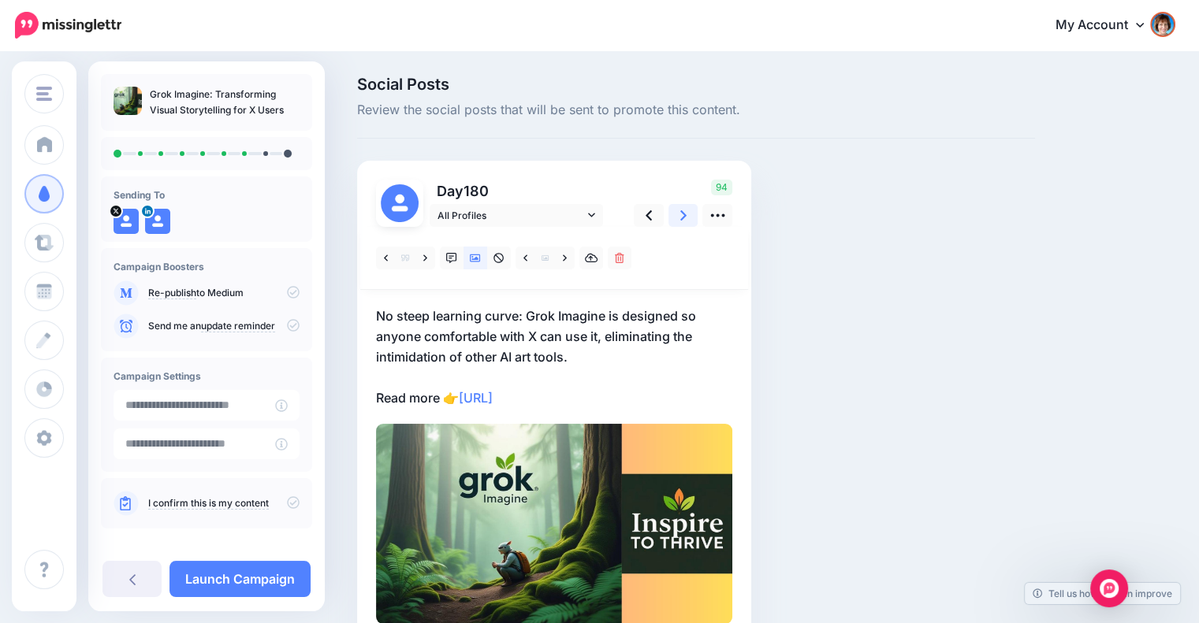
click at [680, 215] on icon at bounding box center [683, 215] width 6 height 17
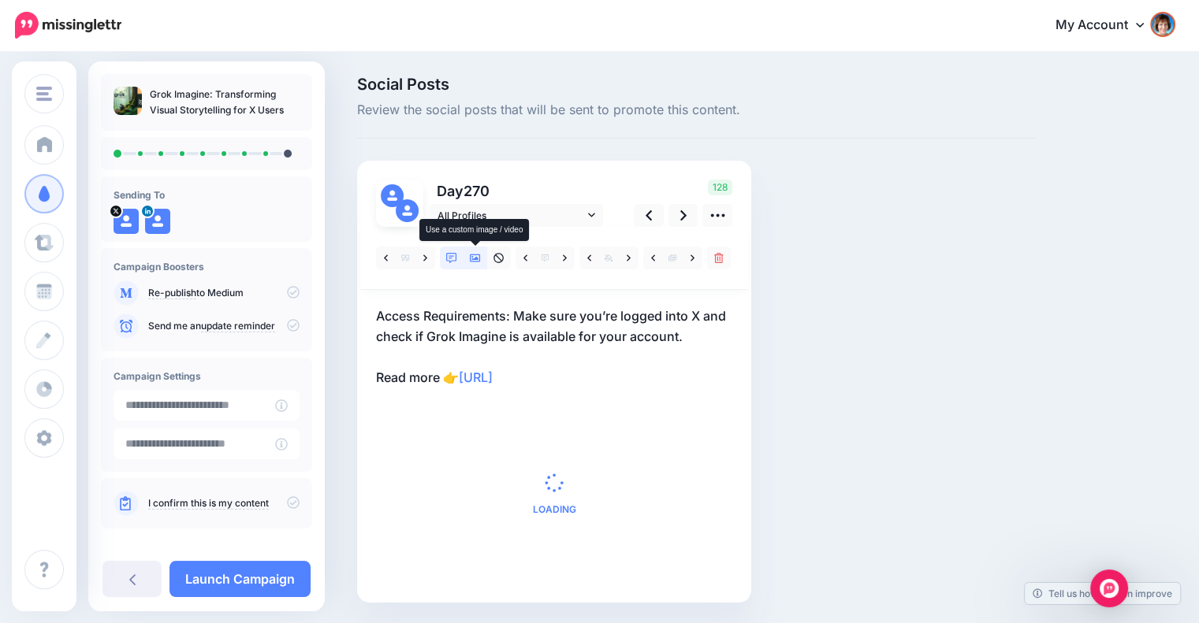
click at [476, 255] on icon at bounding box center [475, 259] width 11 height 8
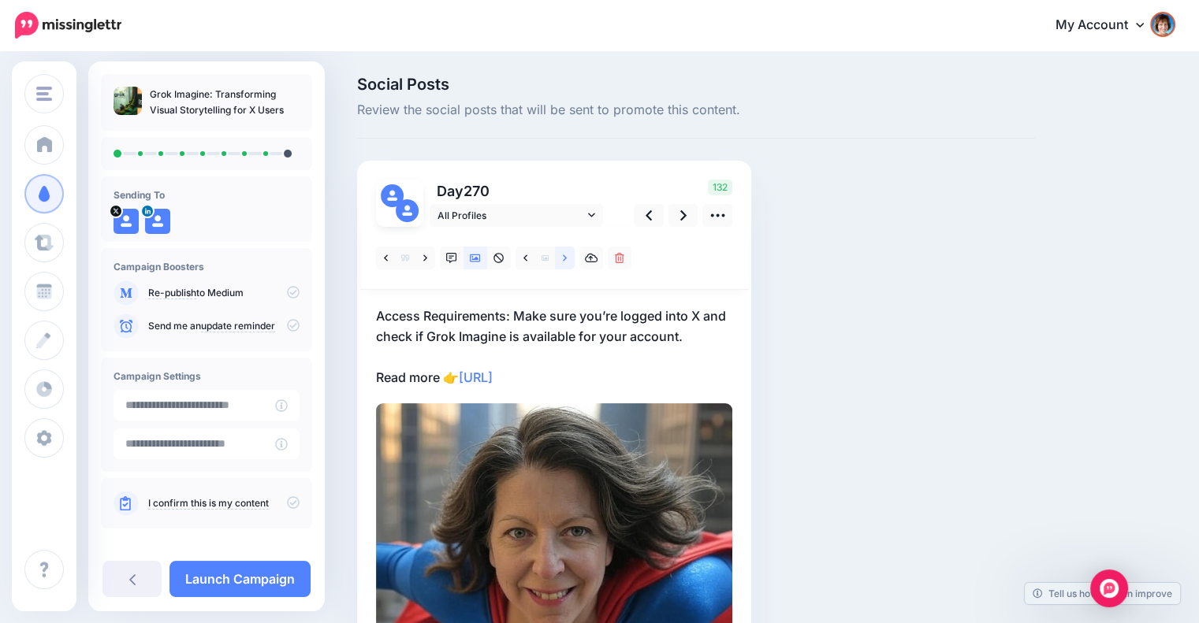
click at [561, 255] on link at bounding box center [565, 258] width 20 height 23
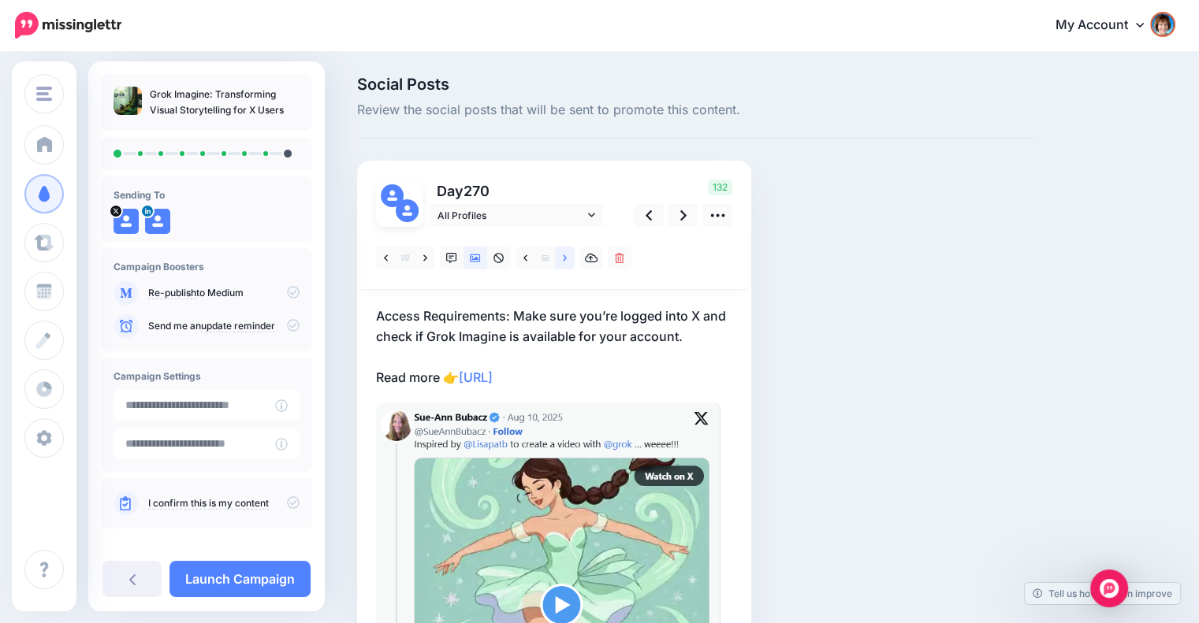
click at [563, 260] on icon at bounding box center [565, 258] width 4 height 6
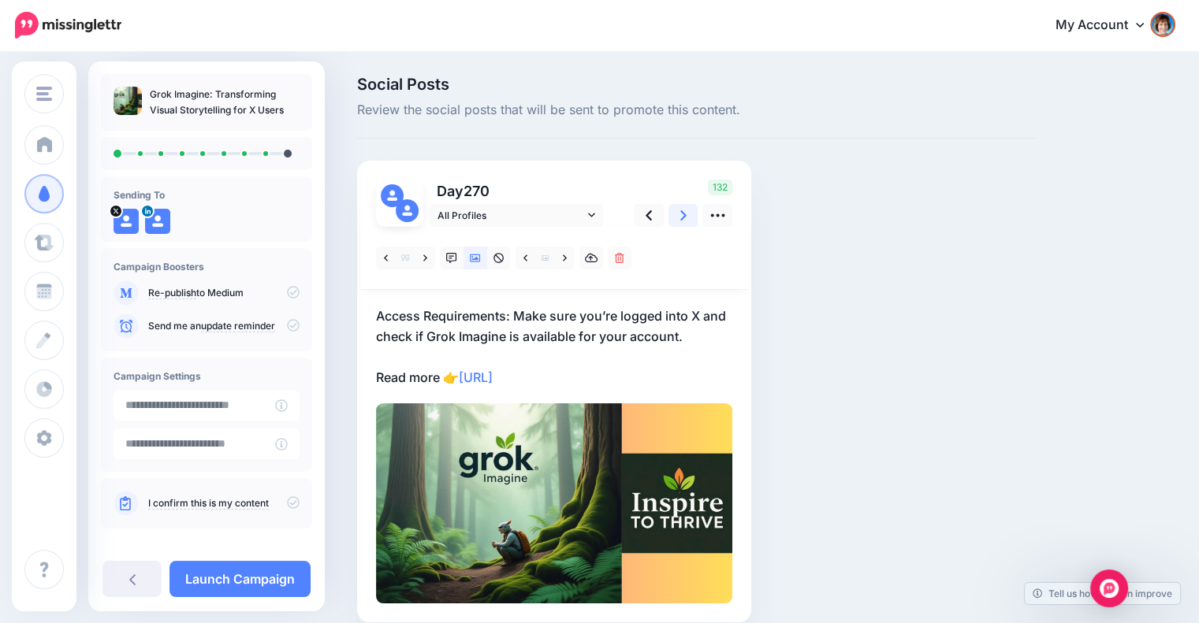
click at [676, 214] on link at bounding box center [683, 215] width 30 height 23
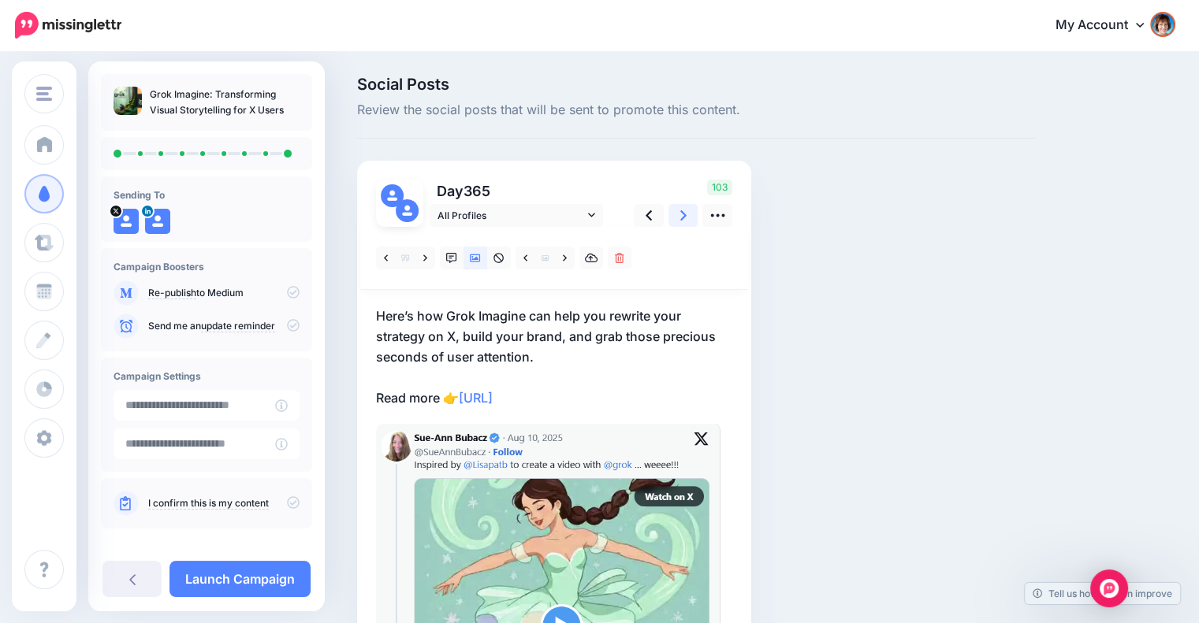
click at [685, 210] on icon at bounding box center [683, 215] width 6 height 17
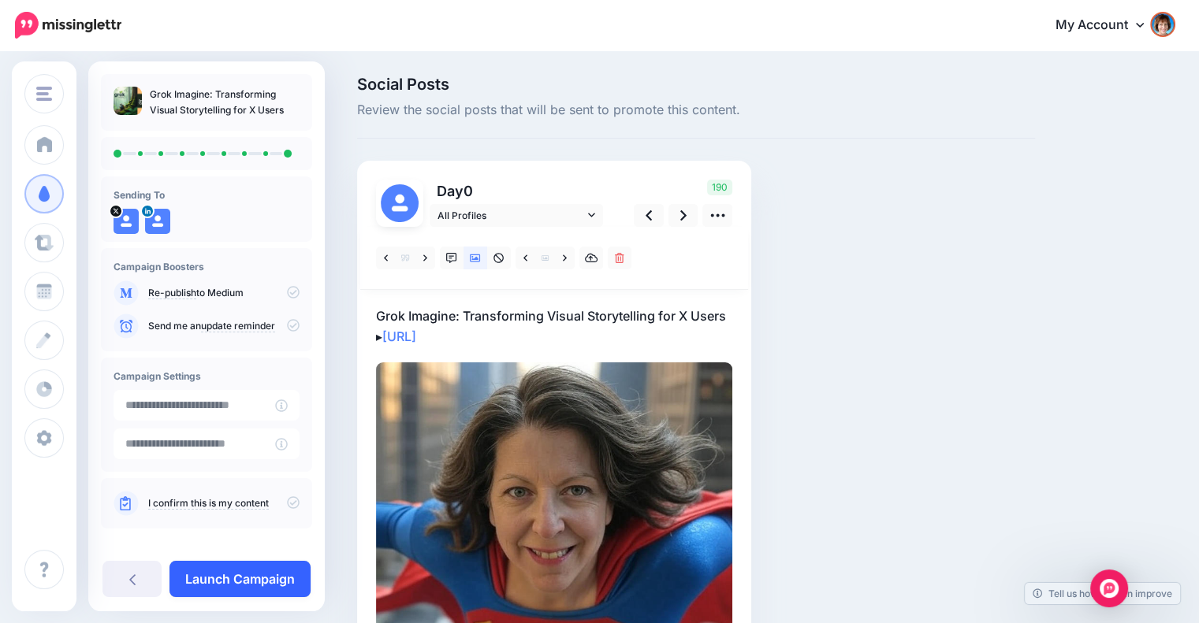
click at [217, 582] on link "Launch Campaign" at bounding box center [239, 579] width 141 height 36
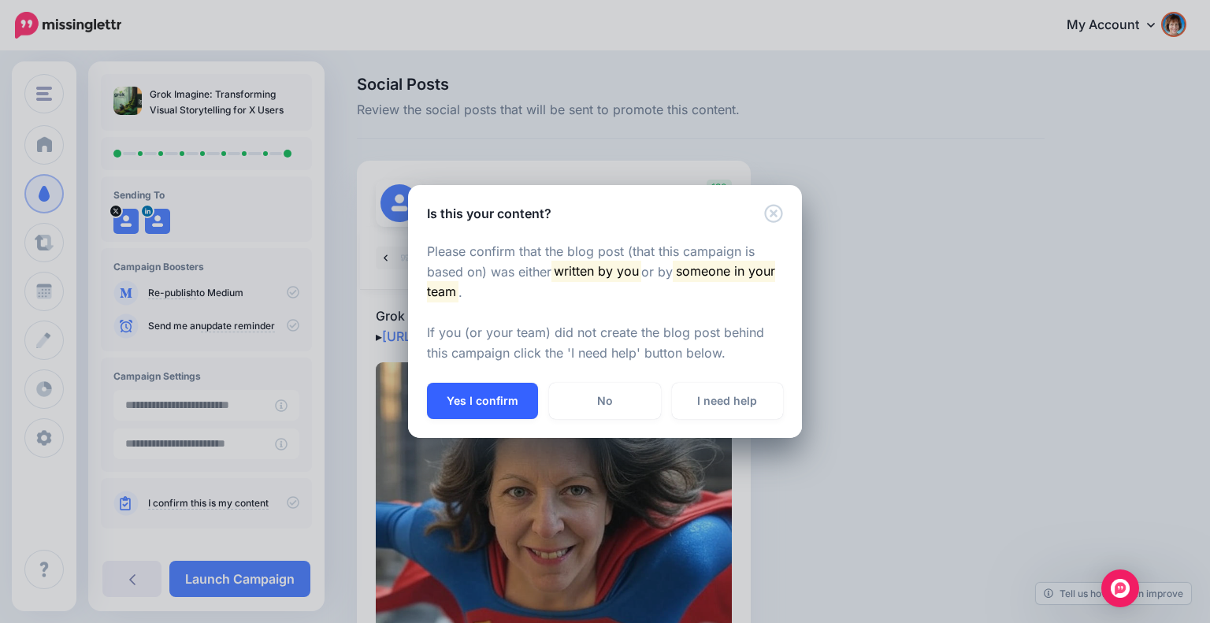
click at [501, 395] on button "Yes I confirm" at bounding box center [482, 401] width 111 height 36
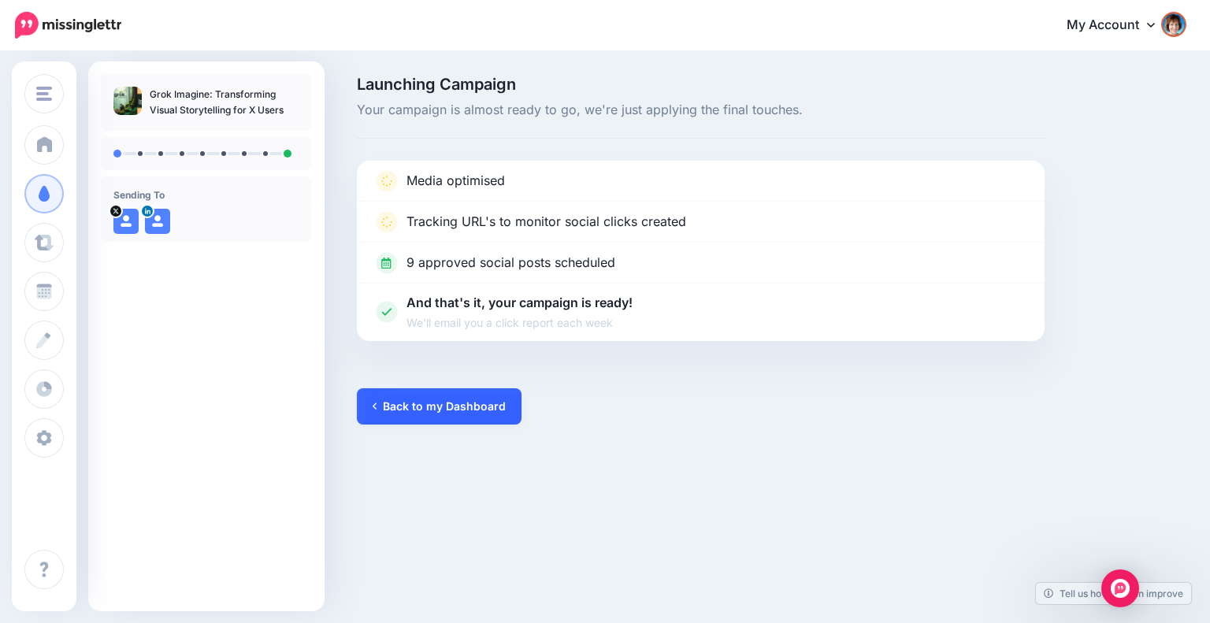
click at [388, 403] on link "Back to my Dashboard" at bounding box center [439, 406] width 165 height 36
click at [467, 402] on link "Back to my Dashboard" at bounding box center [439, 406] width 165 height 36
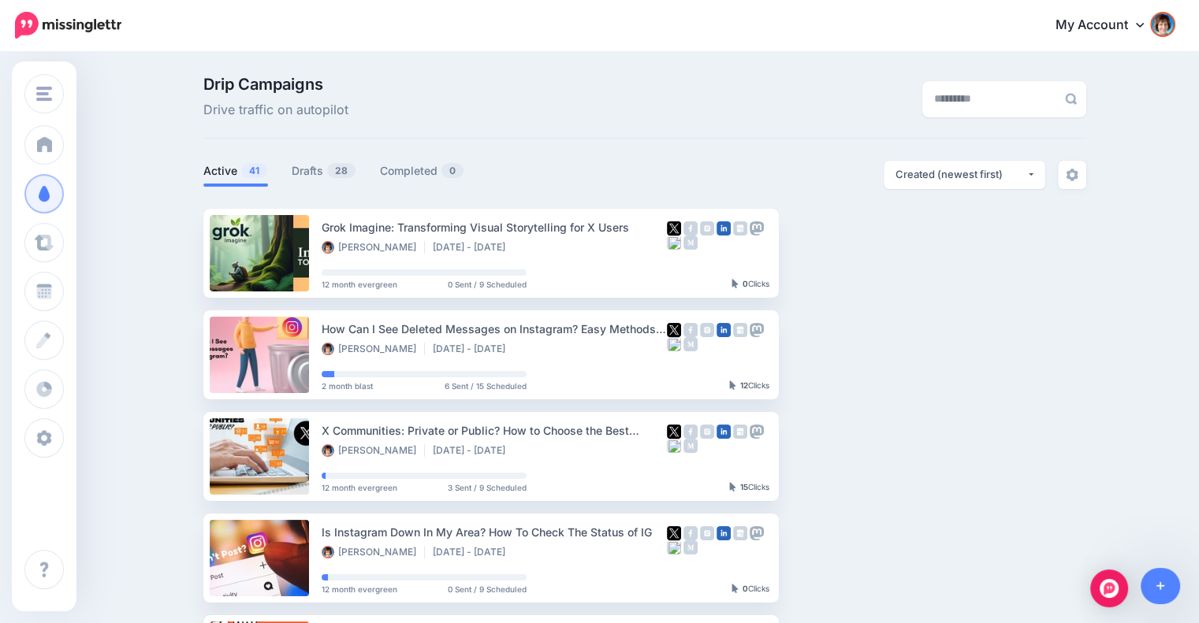
click at [312, 172] on link "Drafts 28" at bounding box center [324, 171] width 65 height 19
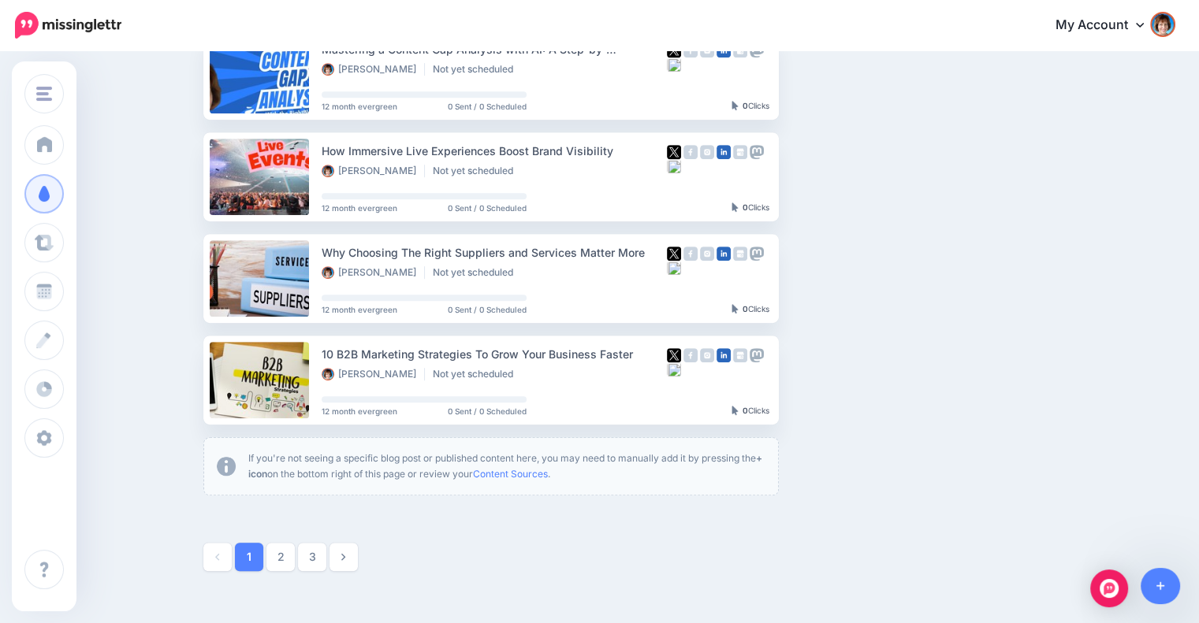
scroll to position [894, 0]
